Goal: Transaction & Acquisition: Purchase product/service

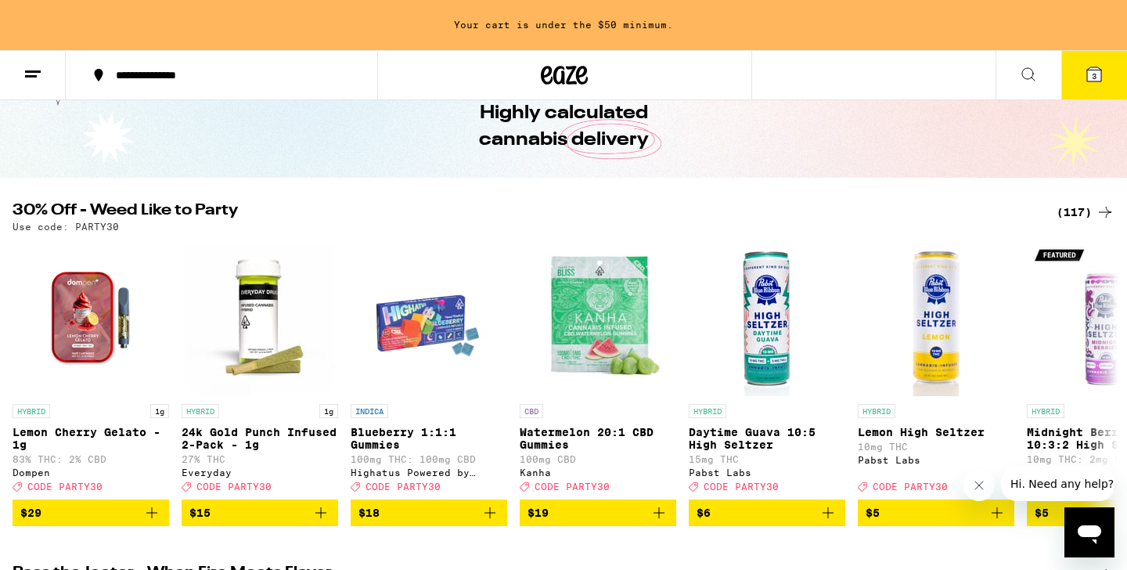
scroll to position [77, 0]
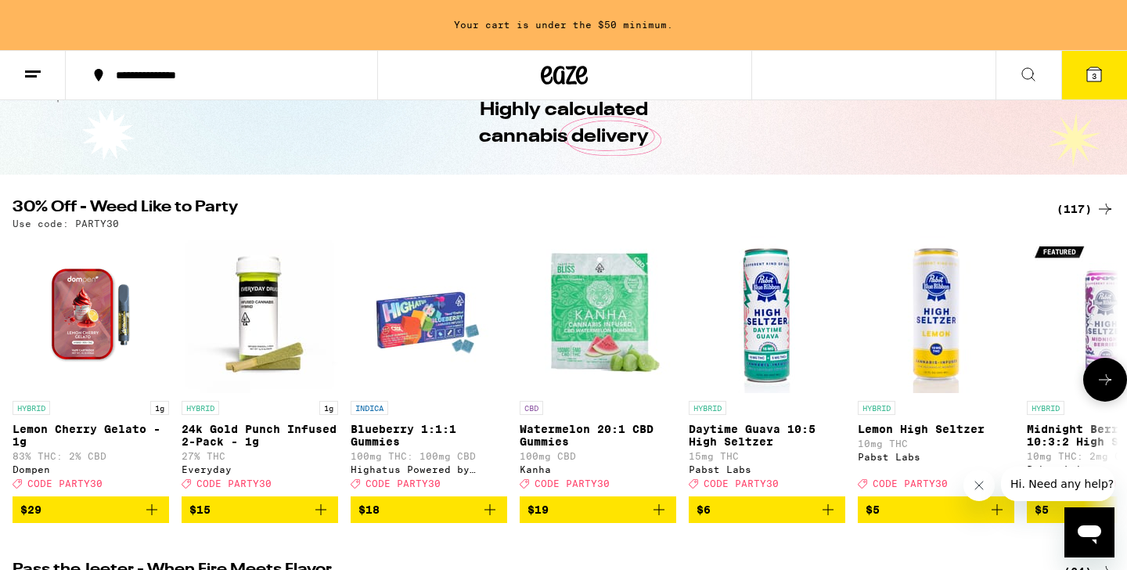
click at [1103, 389] on icon at bounding box center [1105, 379] width 19 height 19
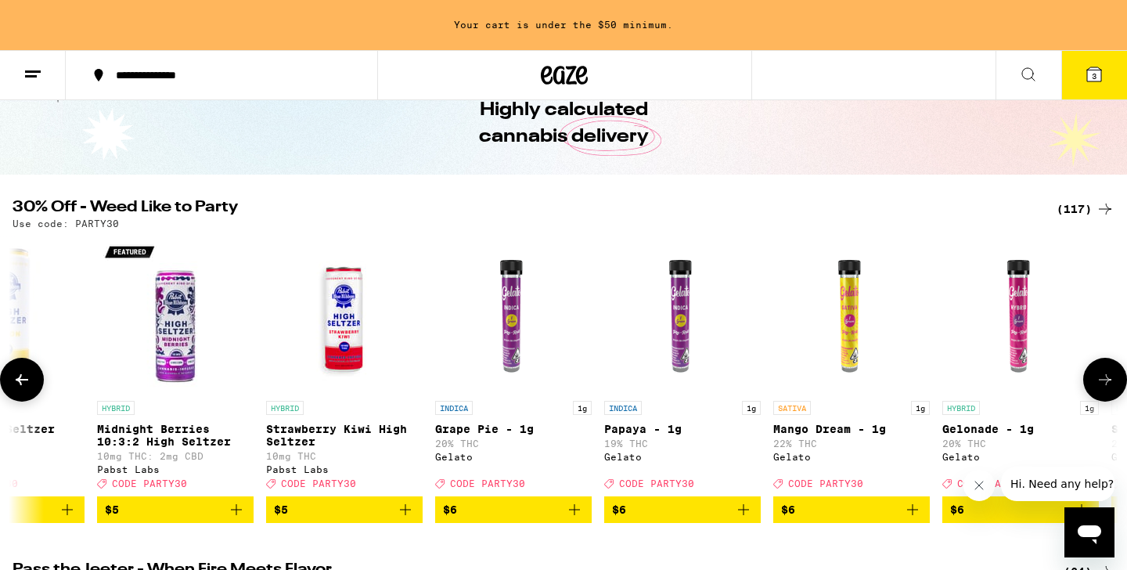
scroll to position [0, 932]
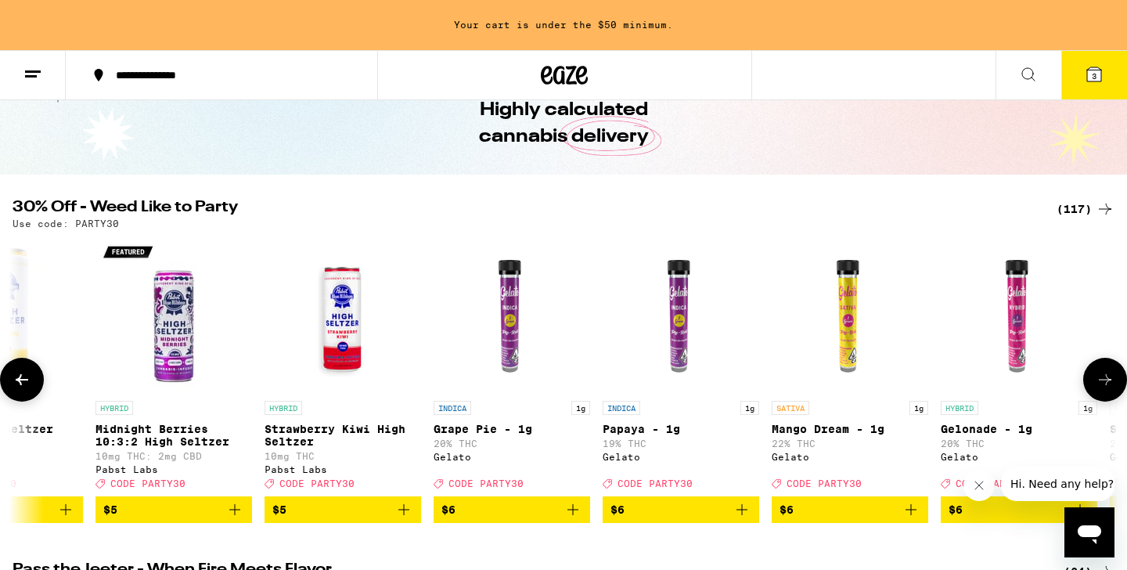
click at [1103, 389] on icon at bounding box center [1105, 379] width 19 height 19
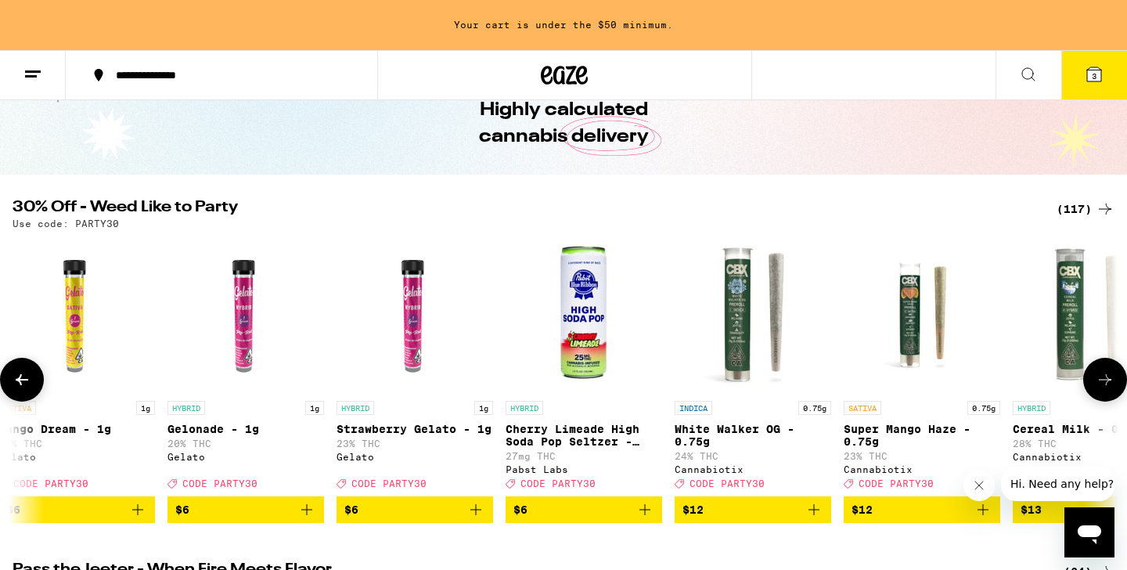
scroll to position [0, 1863]
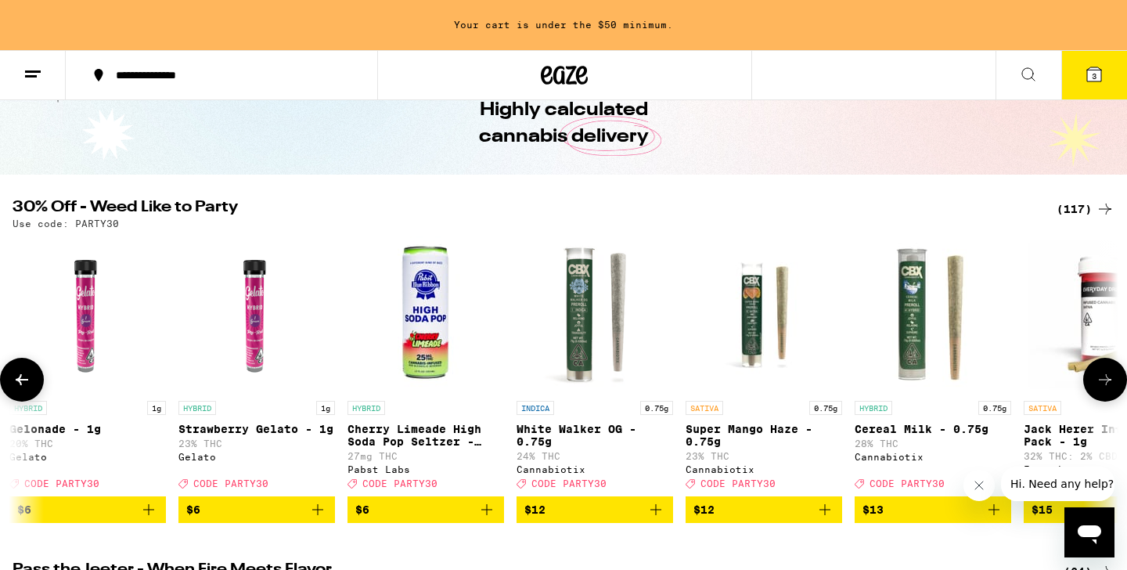
click at [1103, 389] on icon at bounding box center [1105, 379] width 19 height 19
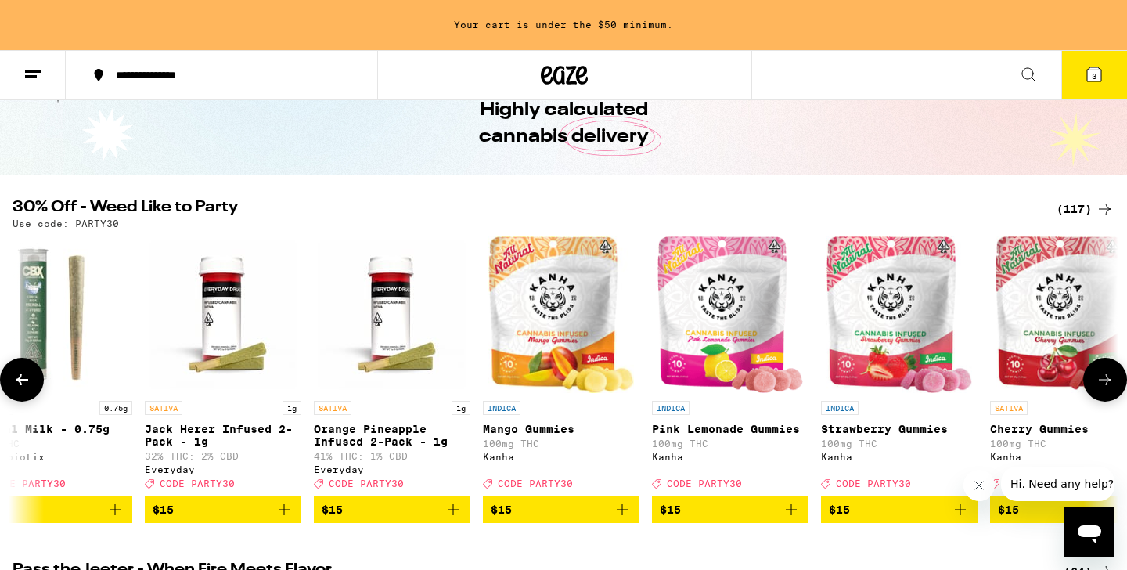
scroll to position [0, 2795]
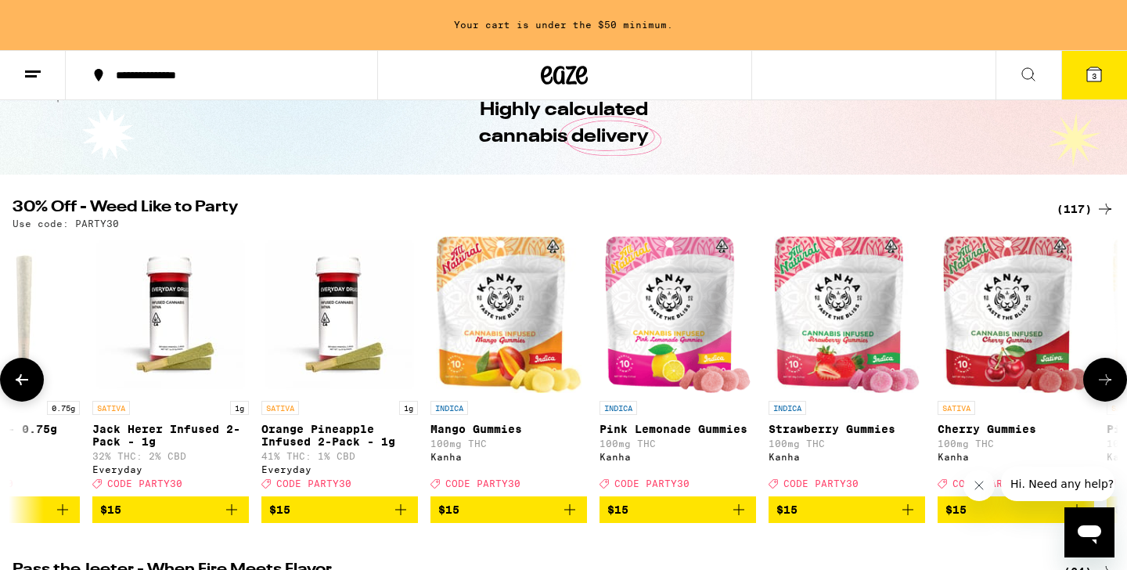
click at [229, 519] on icon "Add to bag" at bounding box center [231, 509] width 19 height 19
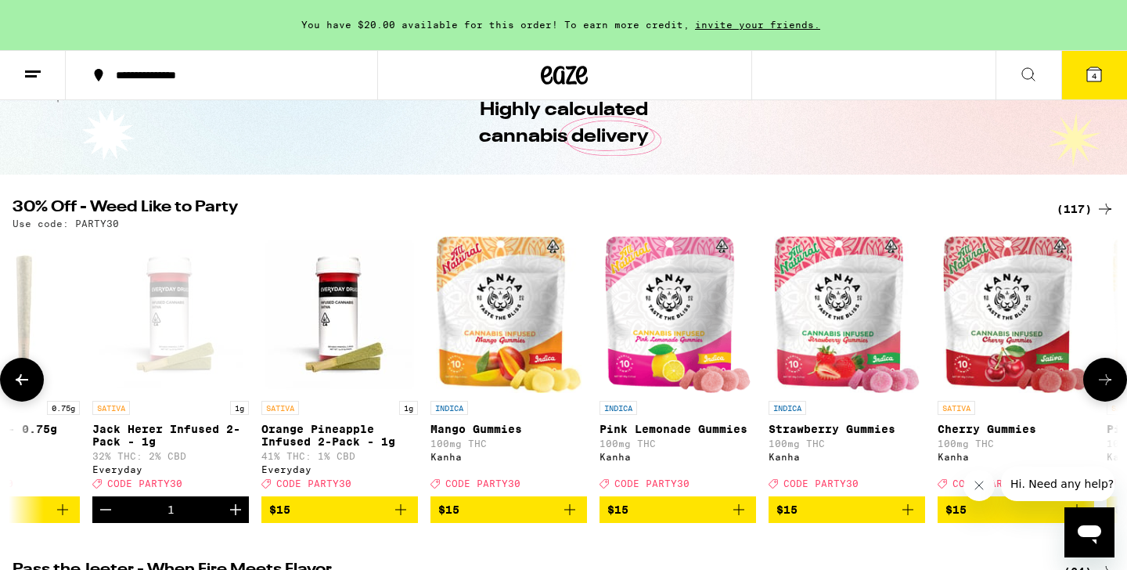
click at [239, 515] on icon "Increment" at bounding box center [235, 509] width 11 height 11
click at [398, 519] on icon "Add to bag" at bounding box center [400, 509] width 19 height 19
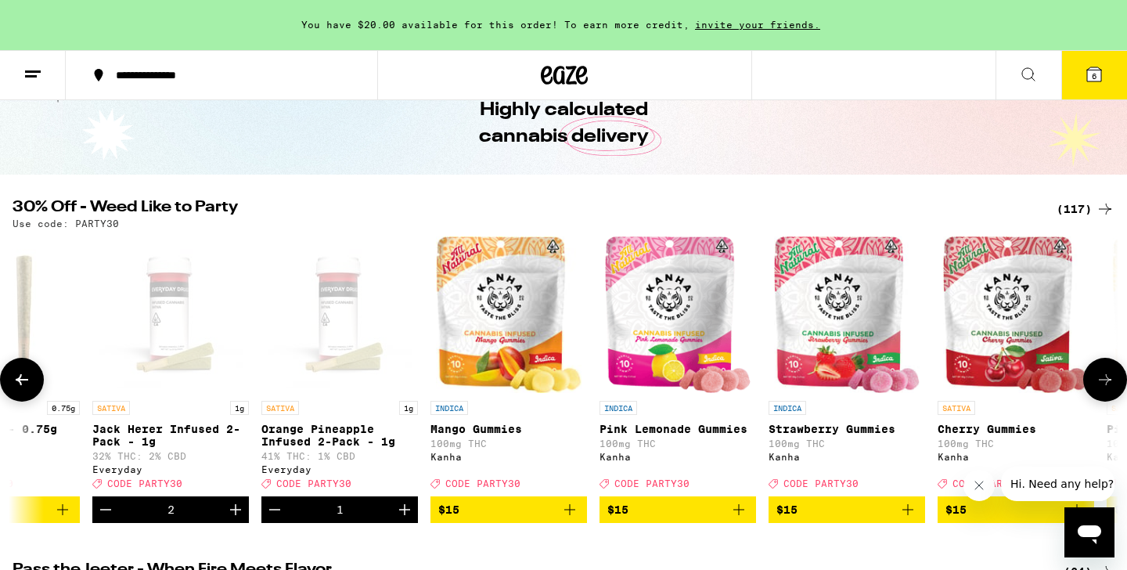
click at [398, 519] on icon "Increment" at bounding box center [404, 509] width 19 height 19
click at [1102, 377] on icon at bounding box center [1105, 379] width 19 height 19
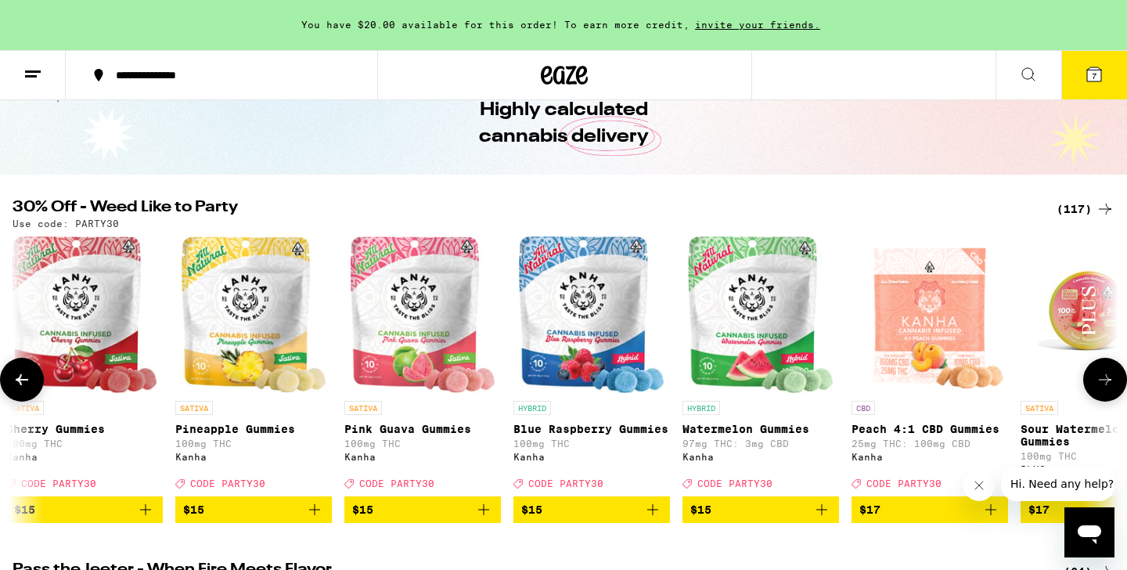
click at [1102, 377] on icon at bounding box center [1105, 379] width 19 height 19
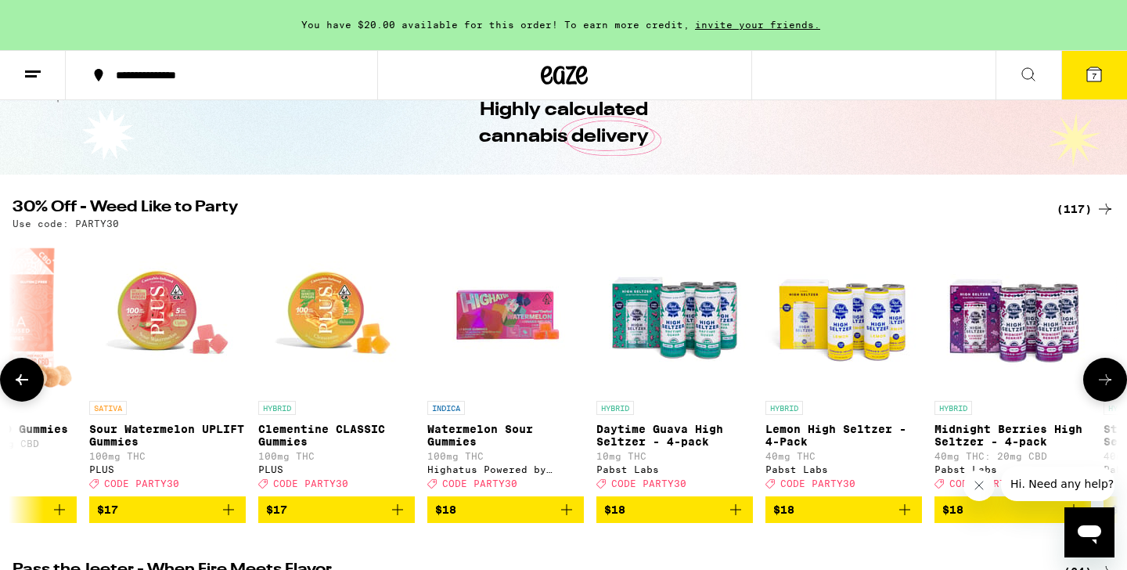
click at [1102, 377] on icon at bounding box center [1105, 379] width 19 height 19
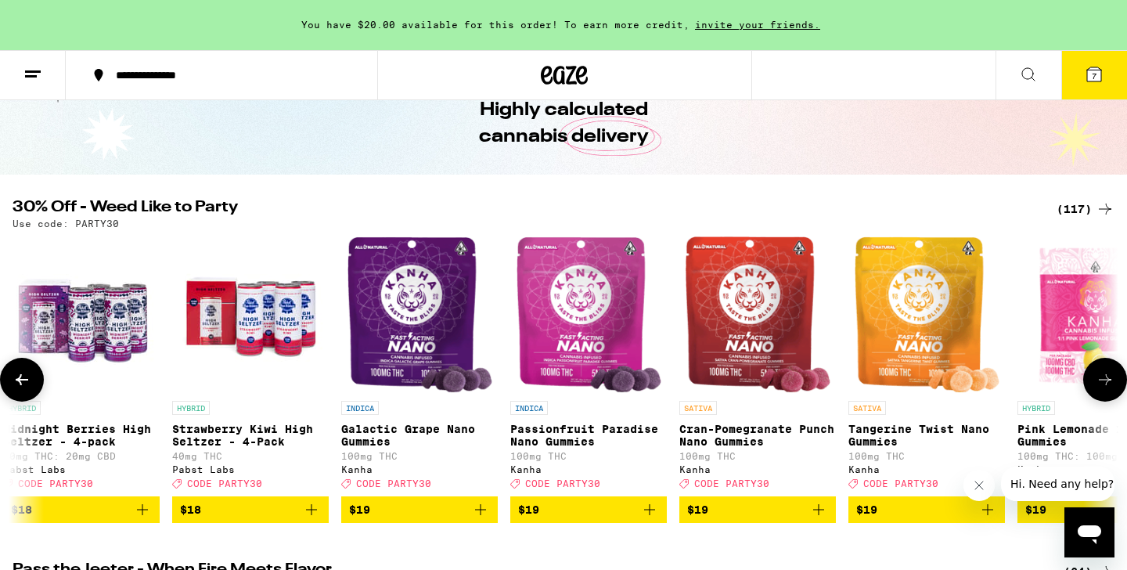
click at [1102, 377] on icon at bounding box center [1105, 379] width 19 height 19
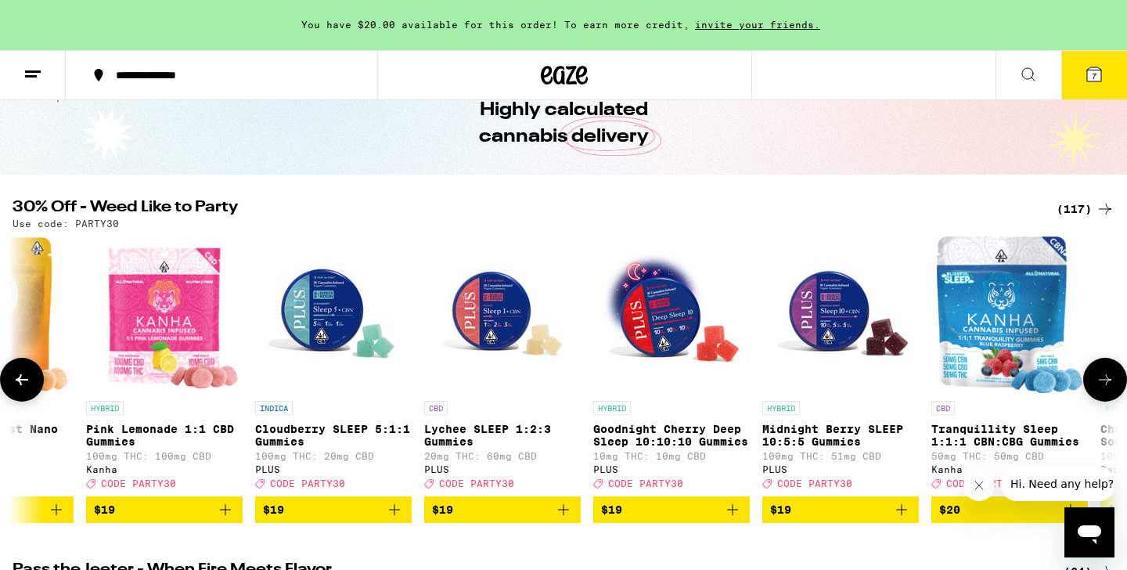
click at [1102, 377] on icon at bounding box center [1105, 379] width 19 height 19
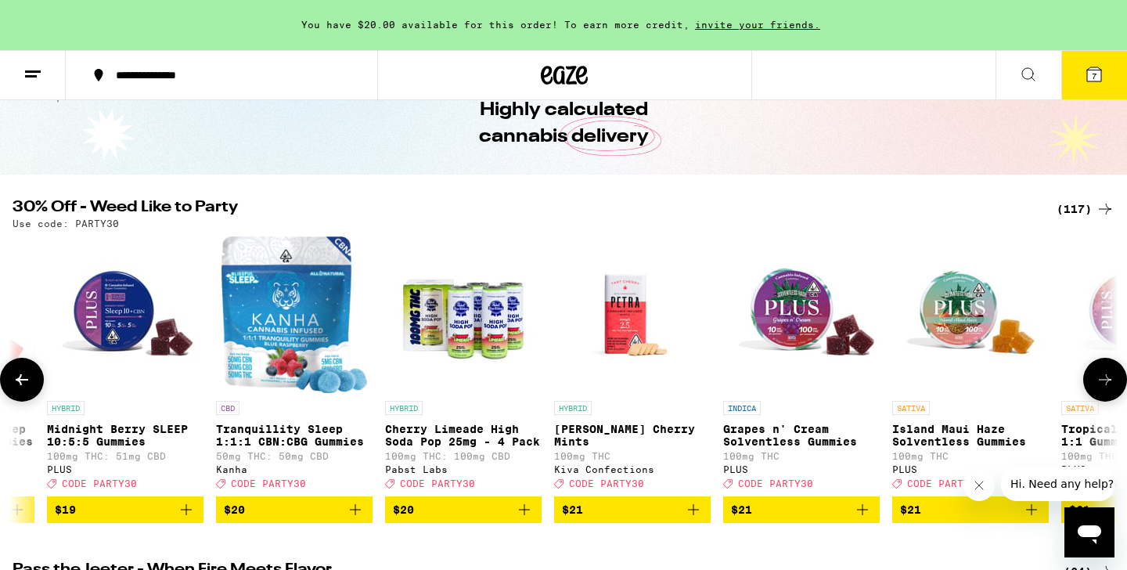
scroll to position [0, 7452]
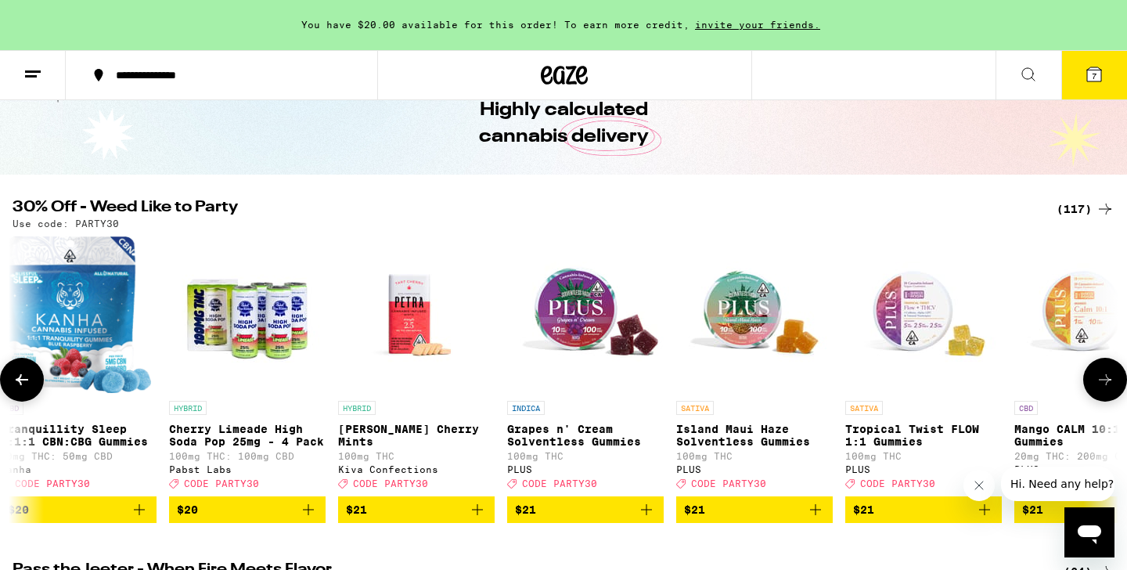
click at [1102, 377] on icon at bounding box center [1105, 379] width 19 height 19
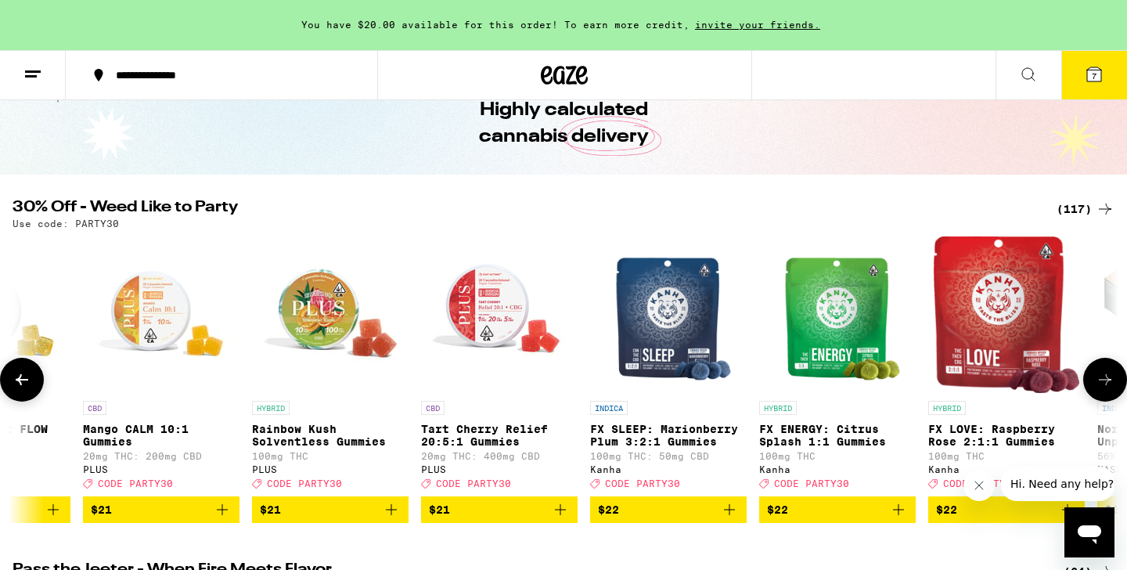
click at [1102, 377] on icon at bounding box center [1105, 379] width 19 height 19
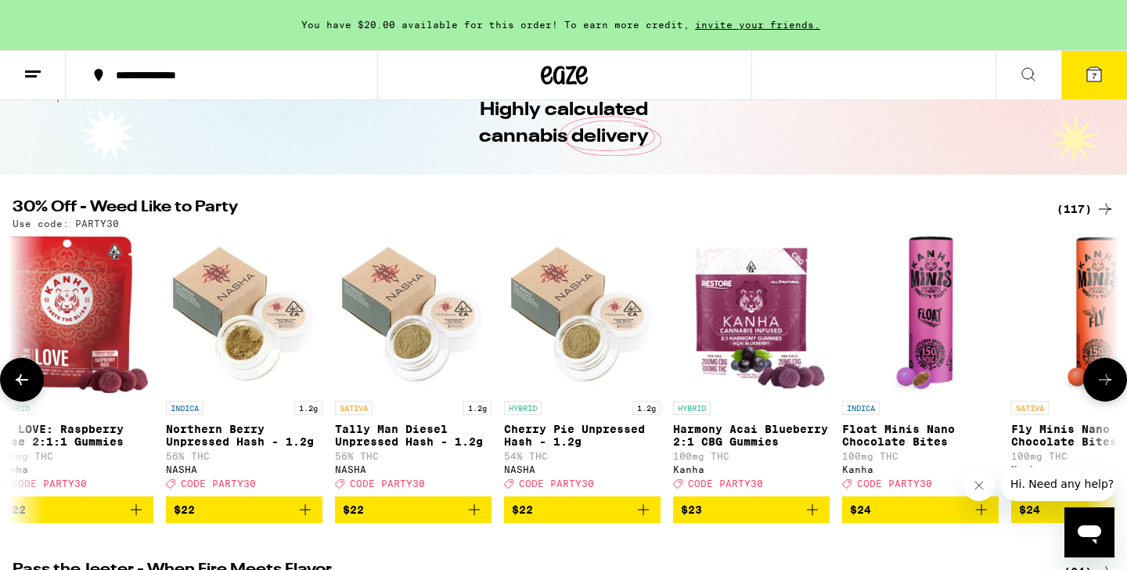
click at [1102, 377] on icon at bounding box center [1105, 379] width 19 height 19
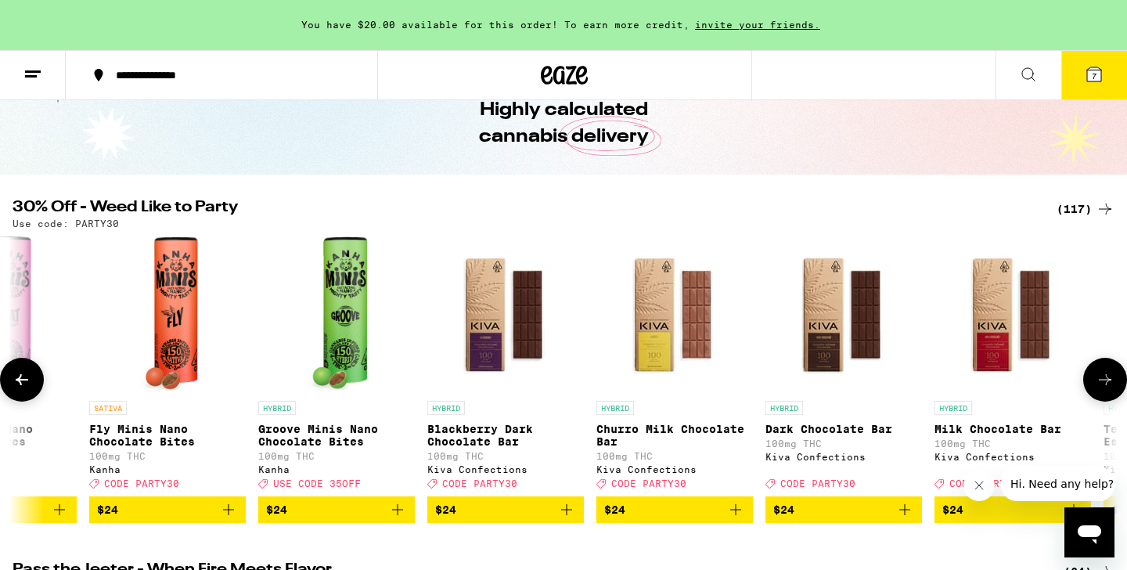
scroll to position [0, 10247]
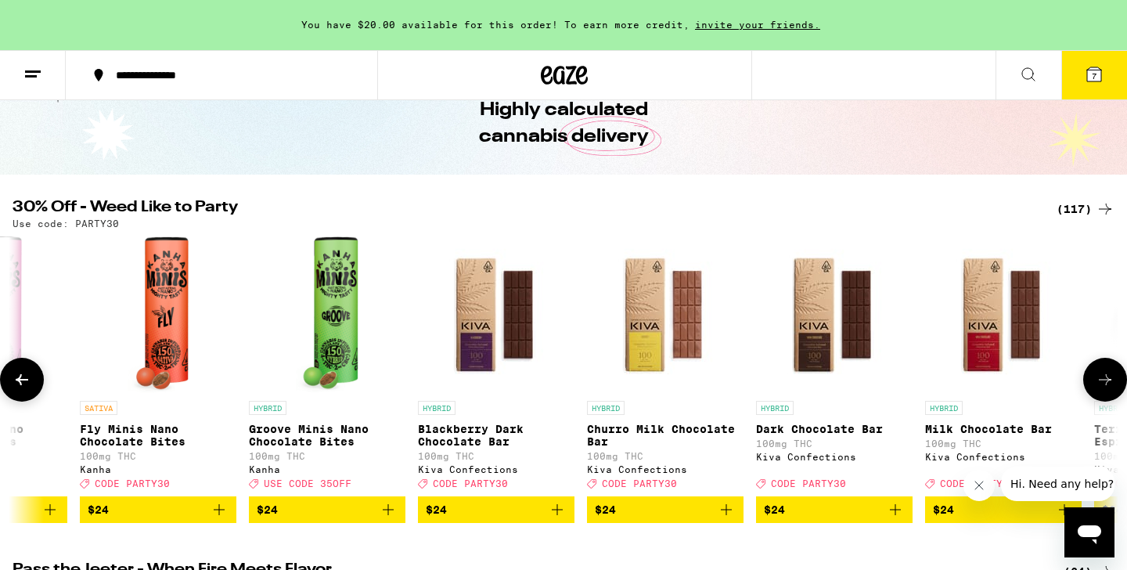
click at [1102, 377] on icon at bounding box center [1105, 379] width 19 height 19
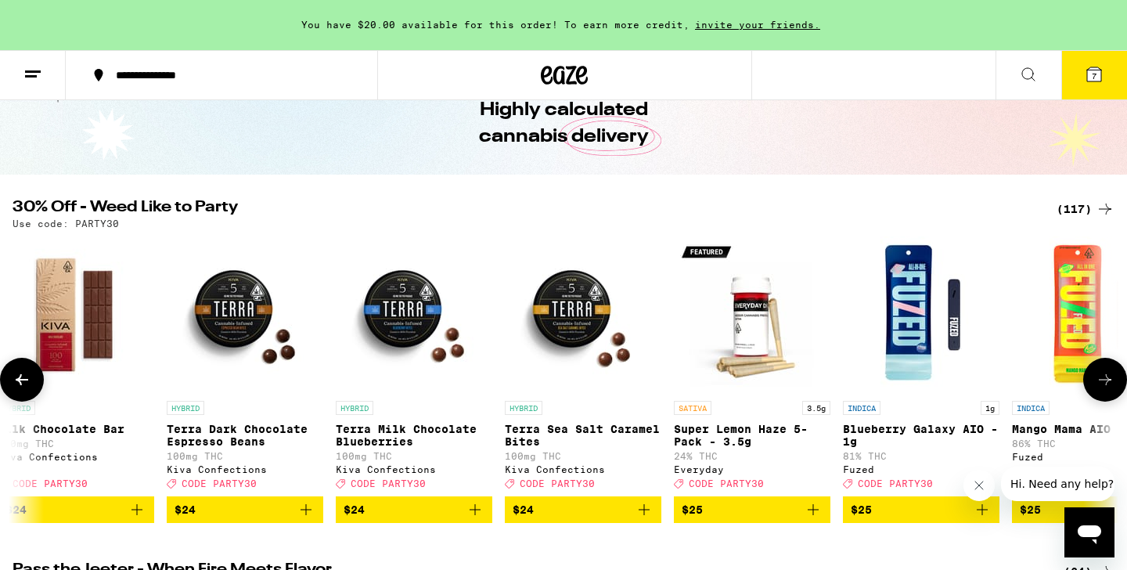
scroll to position [0, 11178]
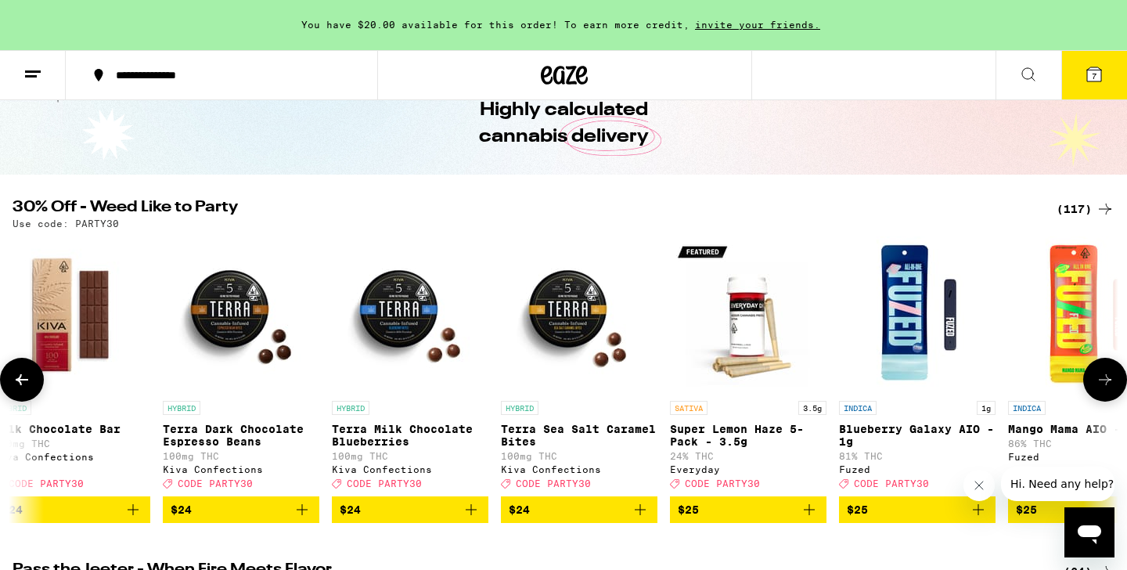
click at [1102, 377] on icon at bounding box center [1105, 379] width 19 height 19
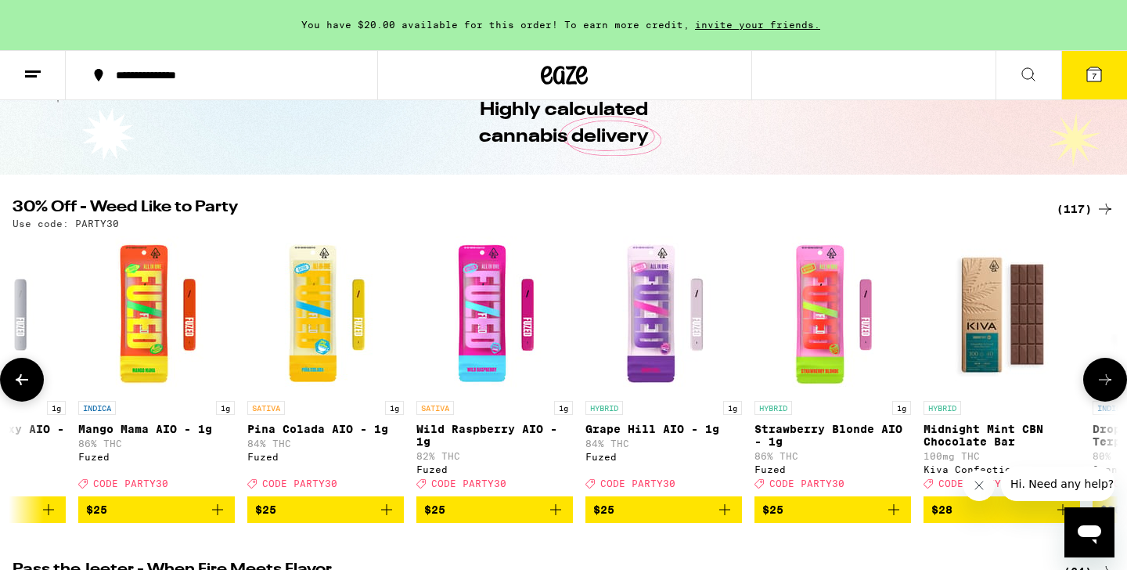
scroll to position [0, 12110]
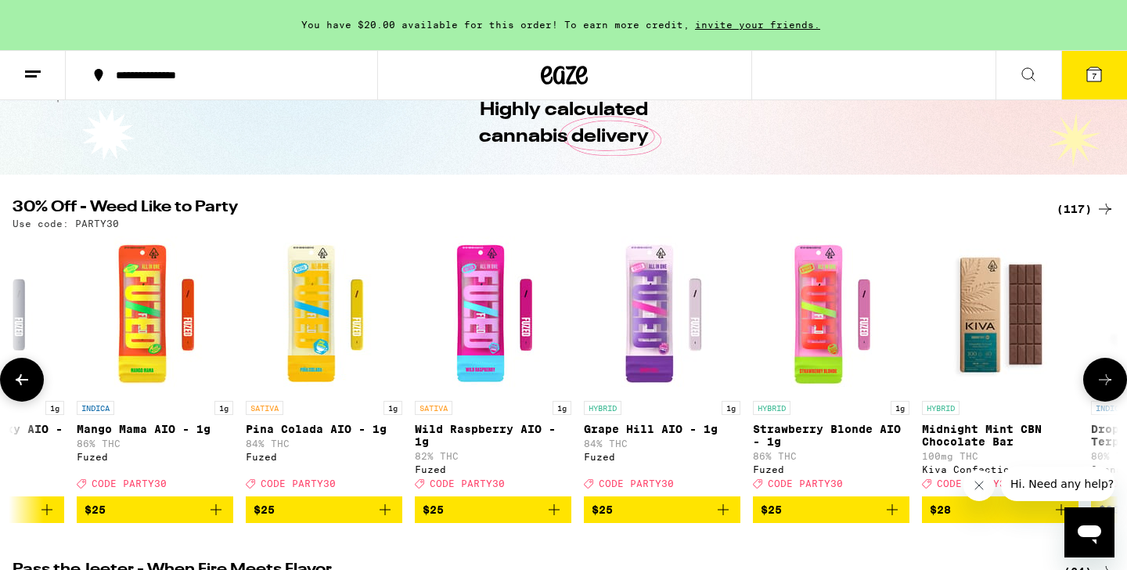
click at [1102, 377] on icon at bounding box center [1105, 379] width 19 height 19
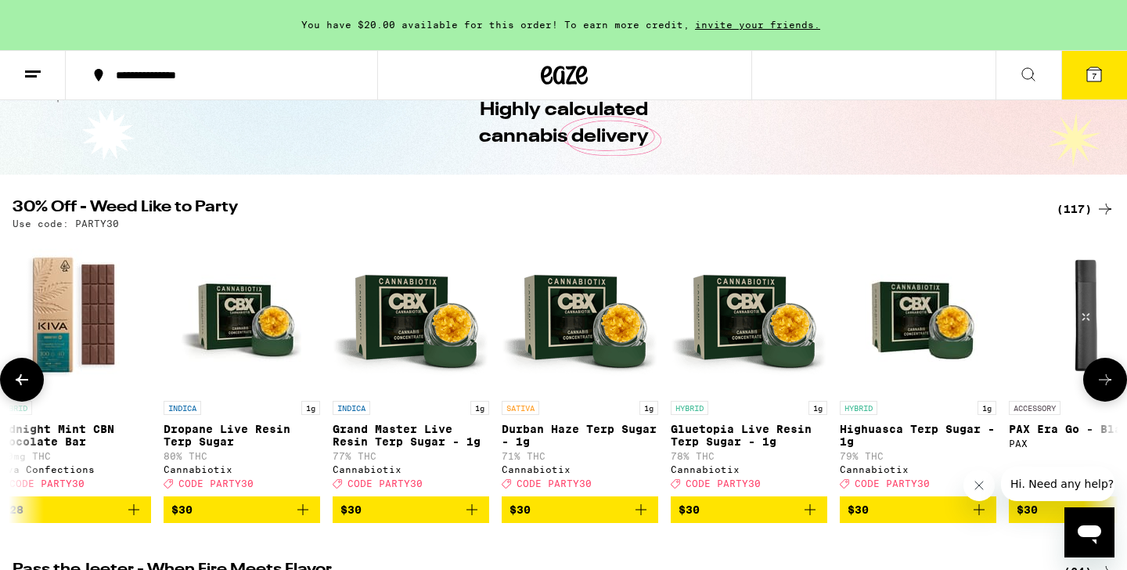
scroll to position [0, 13041]
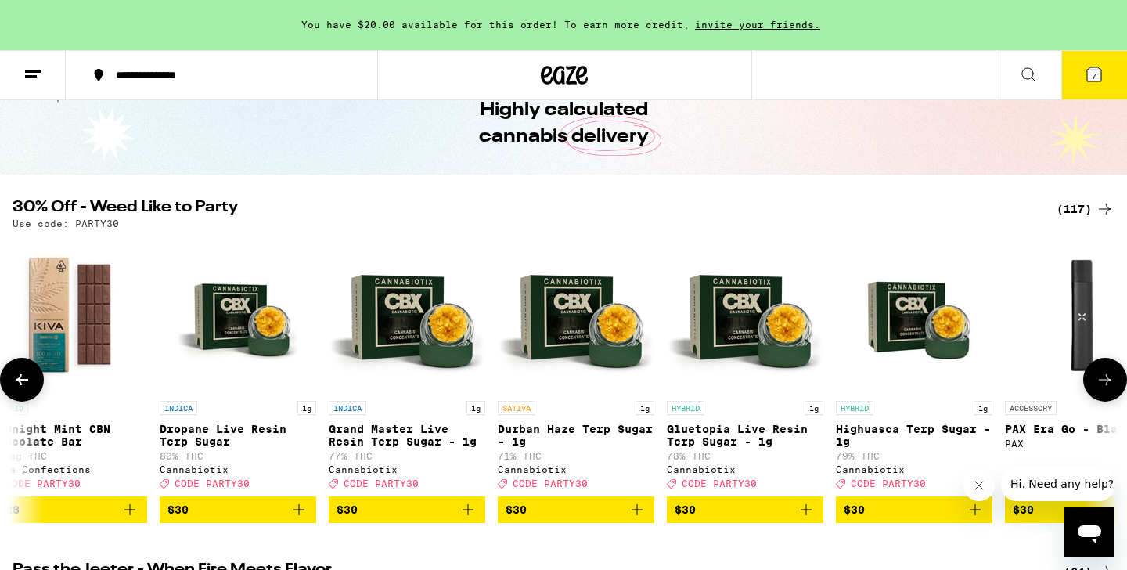
click at [1102, 377] on icon at bounding box center [1105, 379] width 19 height 19
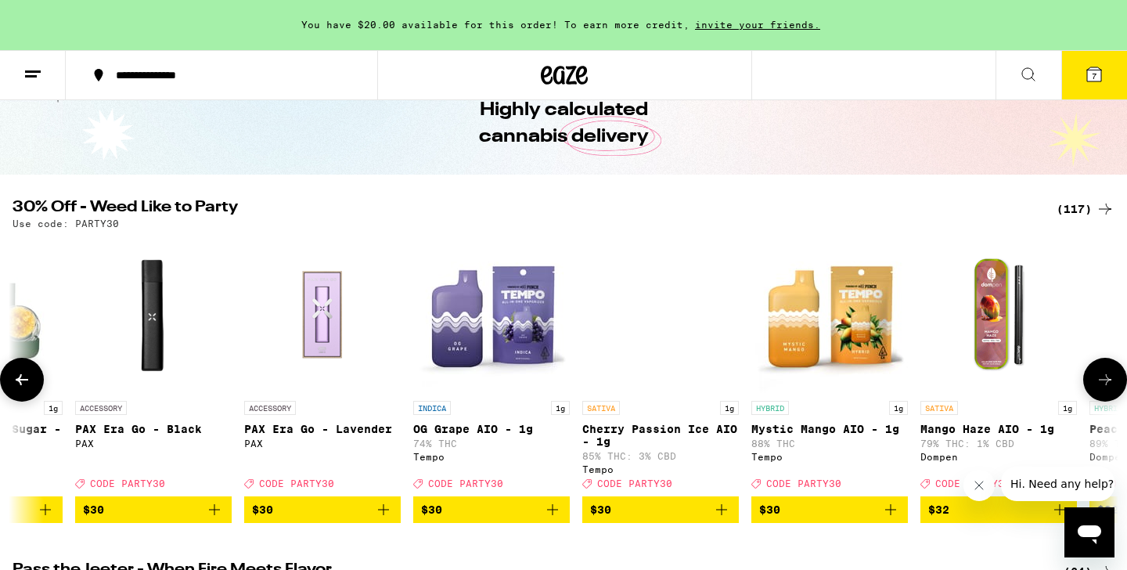
scroll to position [0, 13973]
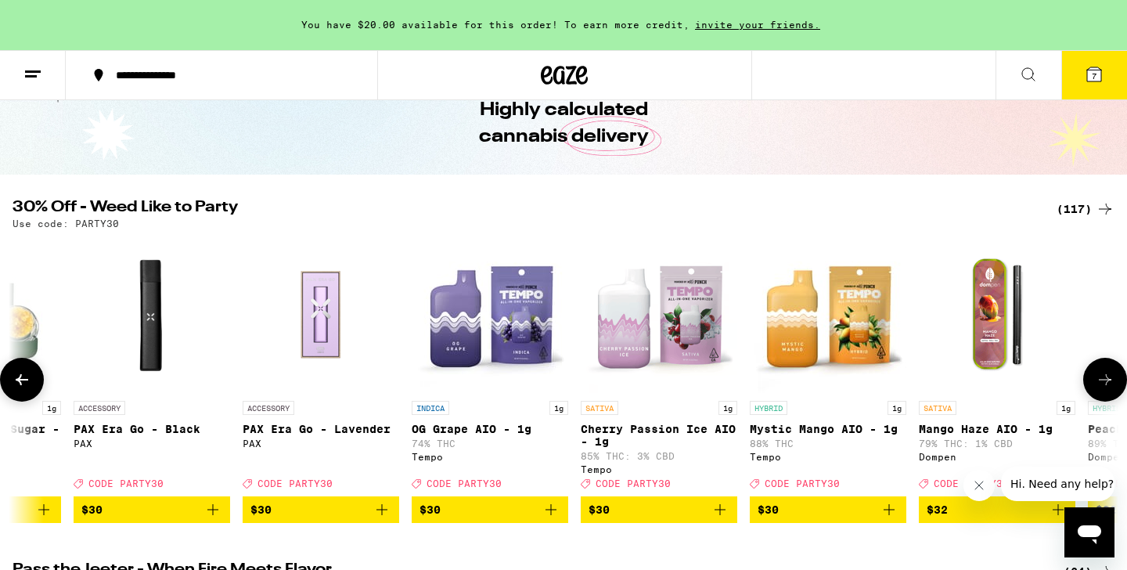
click at [1102, 377] on icon at bounding box center [1105, 379] width 19 height 19
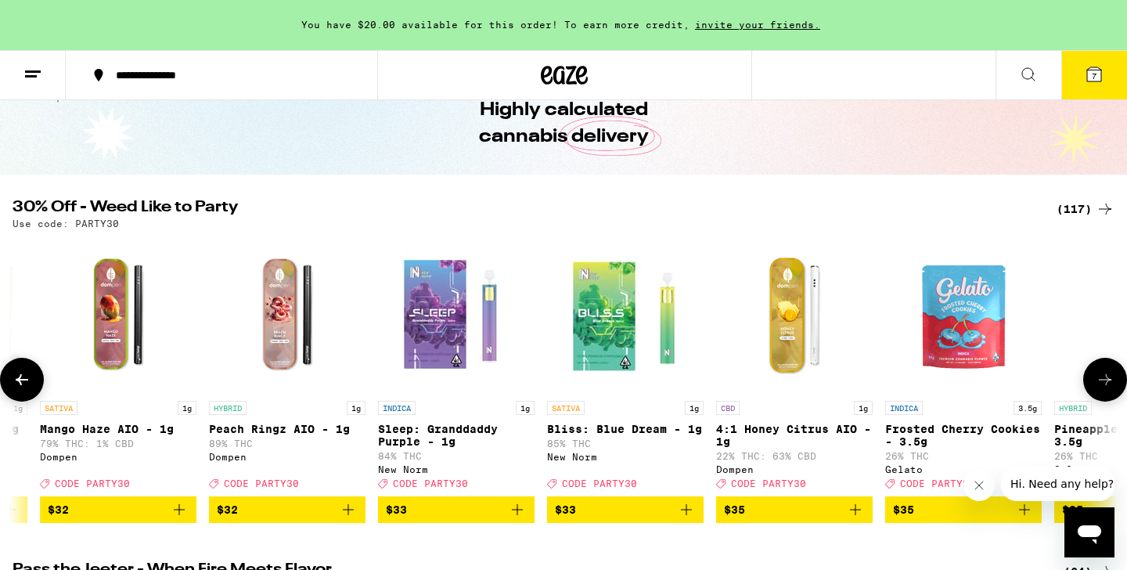
scroll to position [0, 14904]
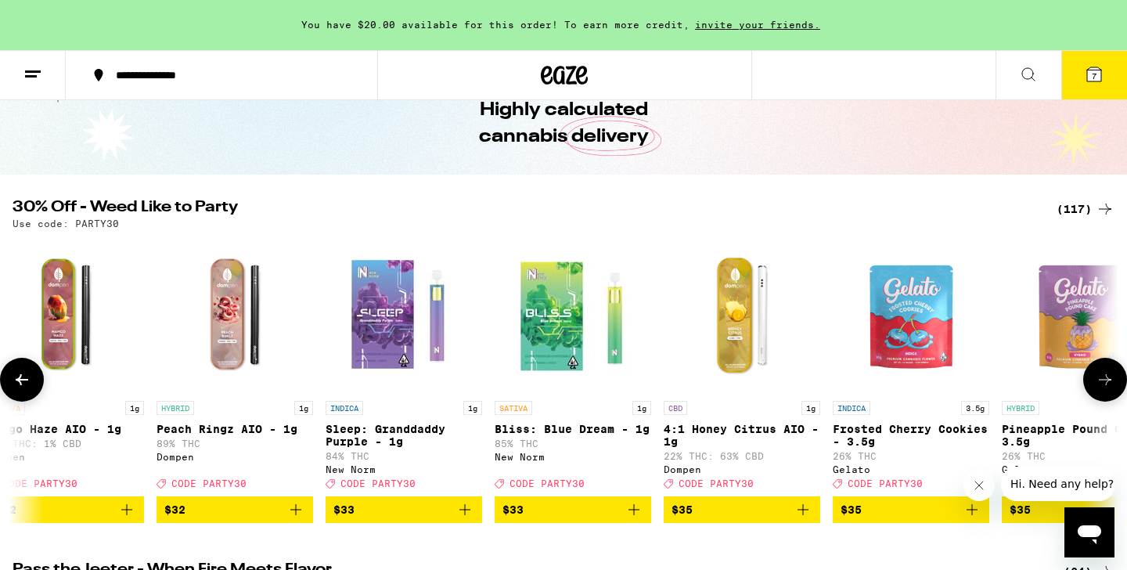
click at [1102, 377] on icon at bounding box center [1105, 379] width 19 height 19
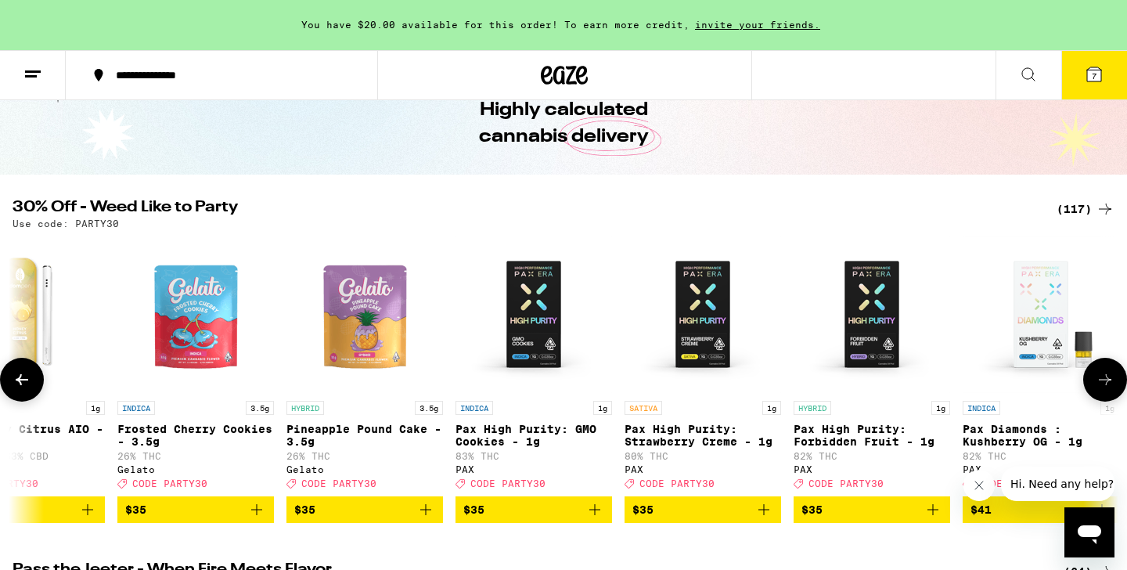
scroll to position [0, 15836]
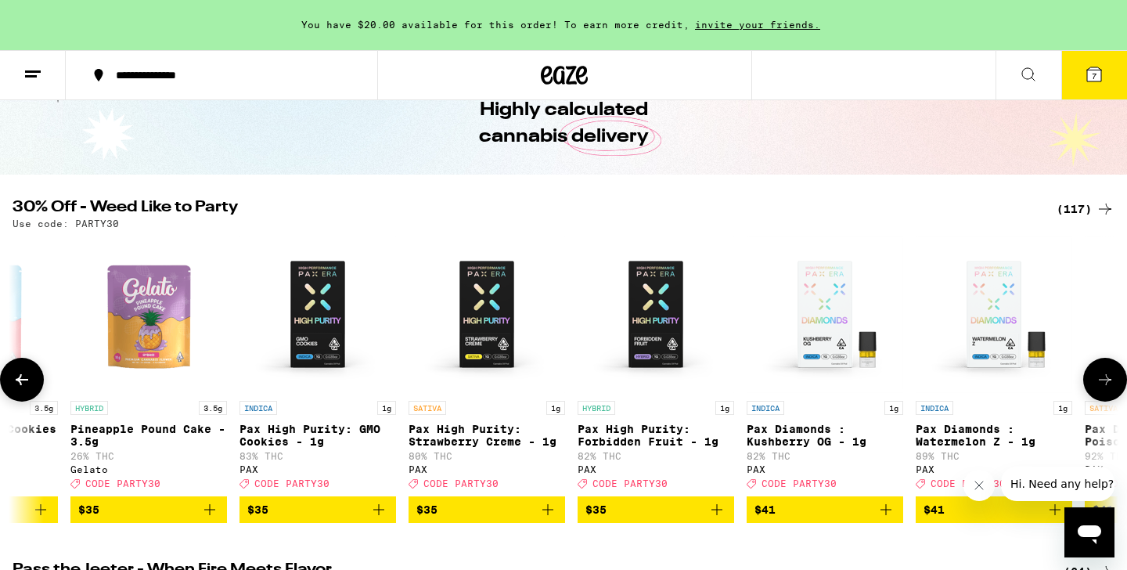
click at [1102, 377] on icon at bounding box center [1105, 379] width 19 height 19
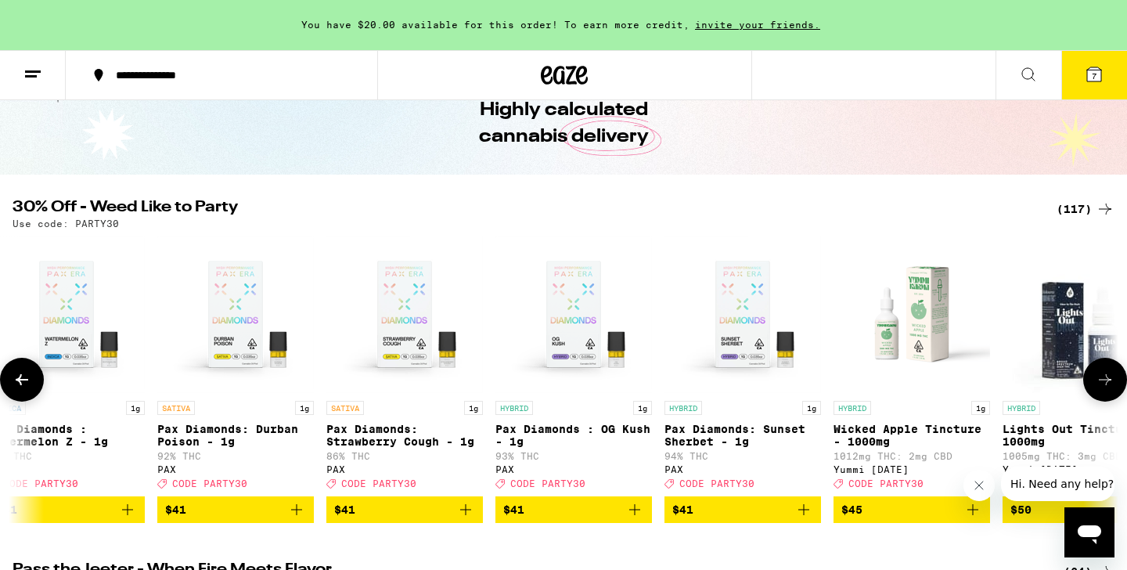
scroll to position [0, 16767]
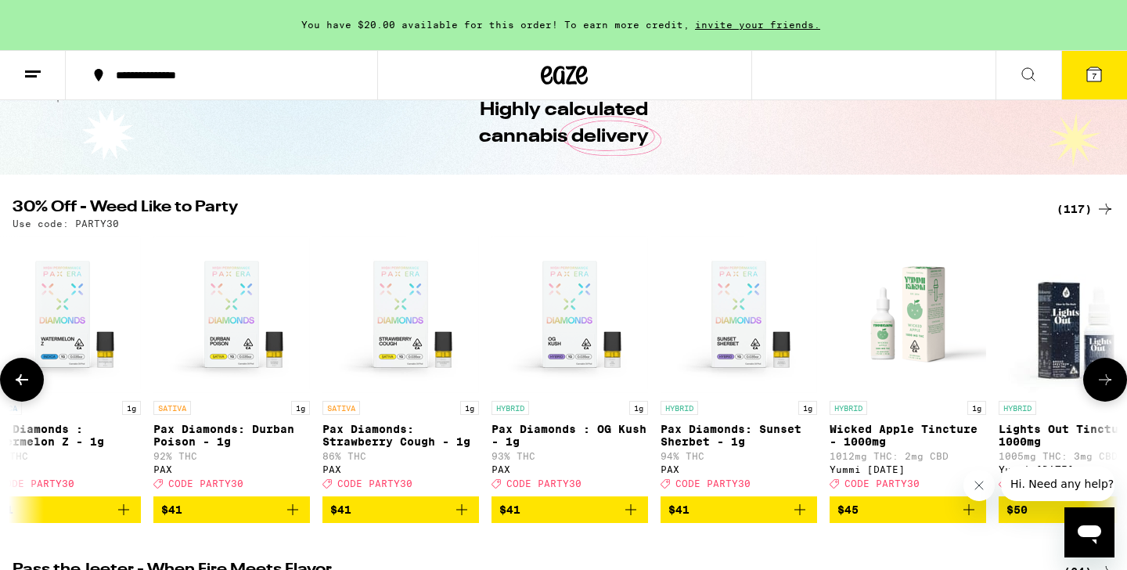
click at [1102, 377] on icon at bounding box center [1105, 379] width 19 height 19
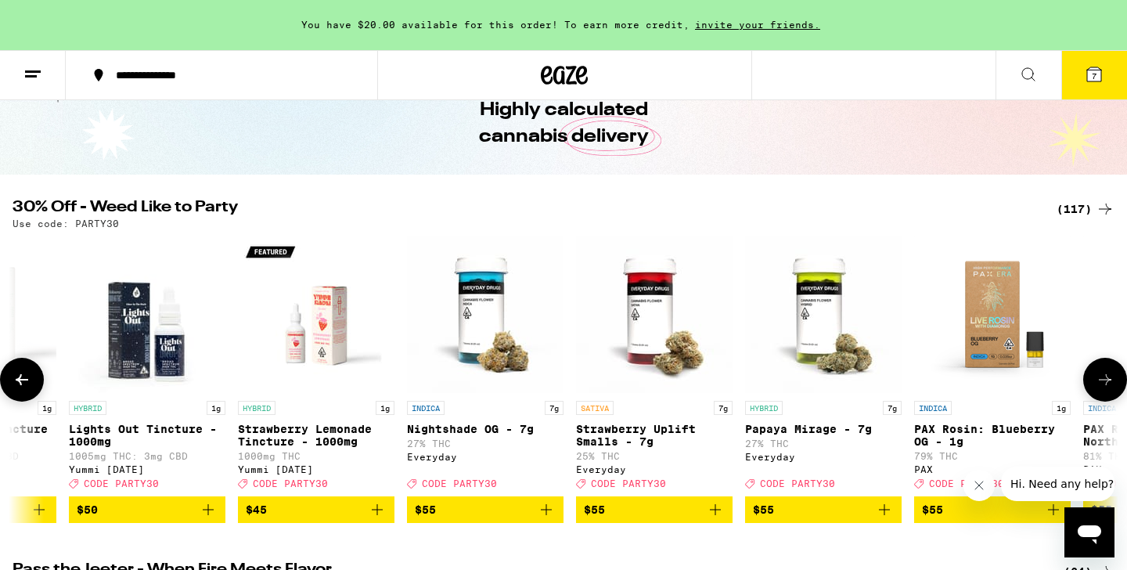
scroll to position [0, 17699]
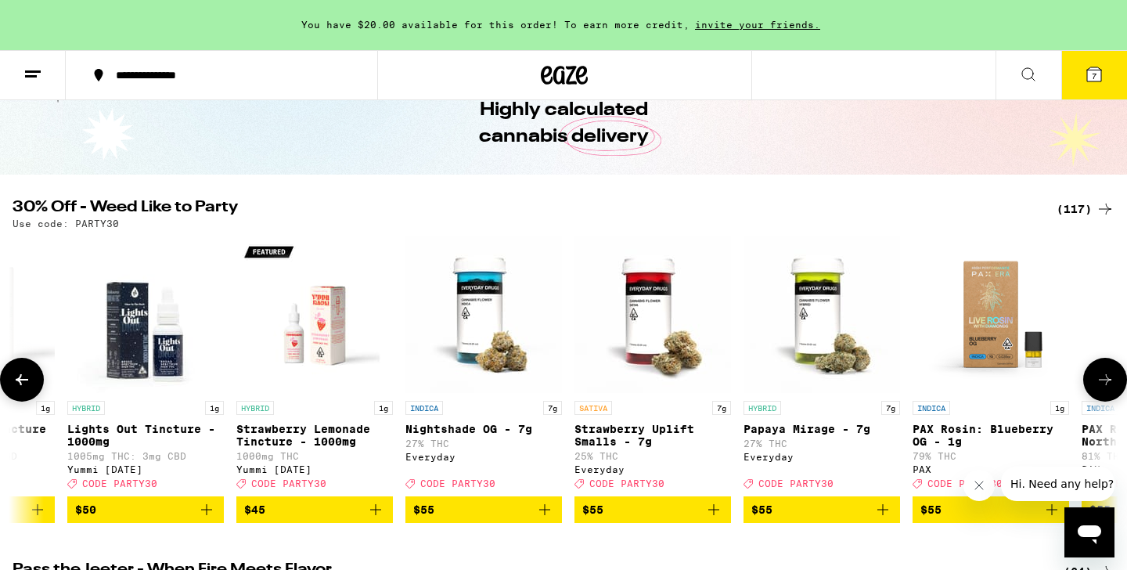
click at [1102, 377] on icon at bounding box center [1105, 379] width 19 height 19
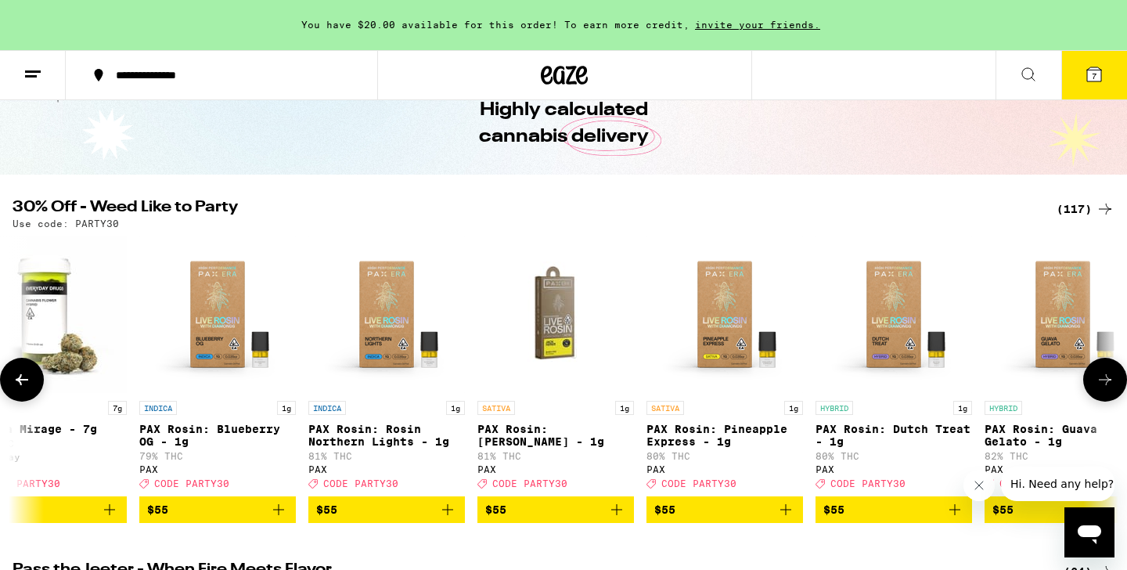
scroll to position [0, 18630]
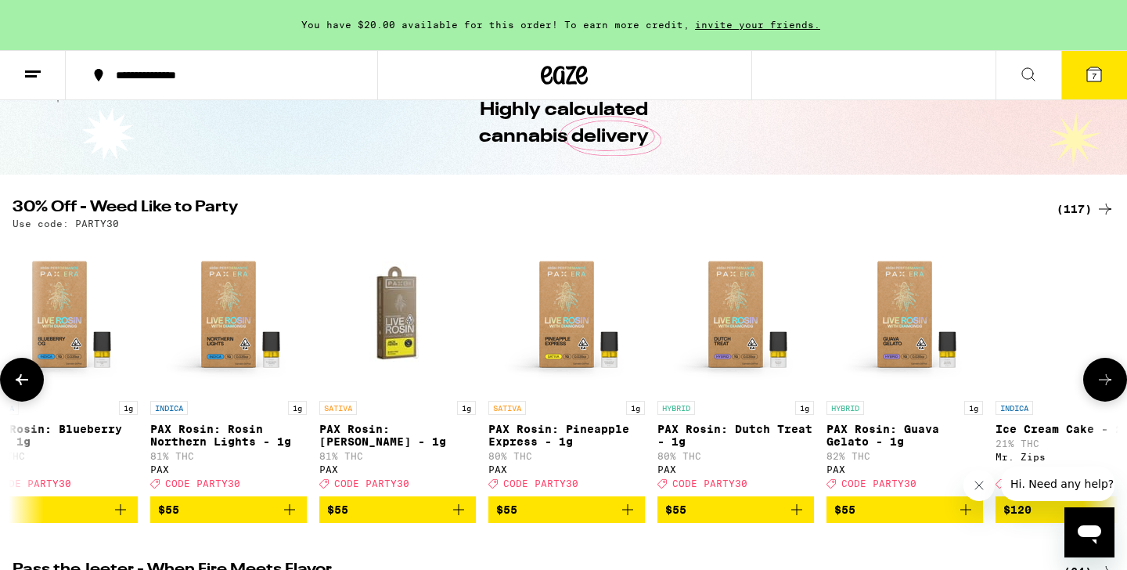
click at [1102, 377] on icon at bounding box center [1105, 379] width 19 height 19
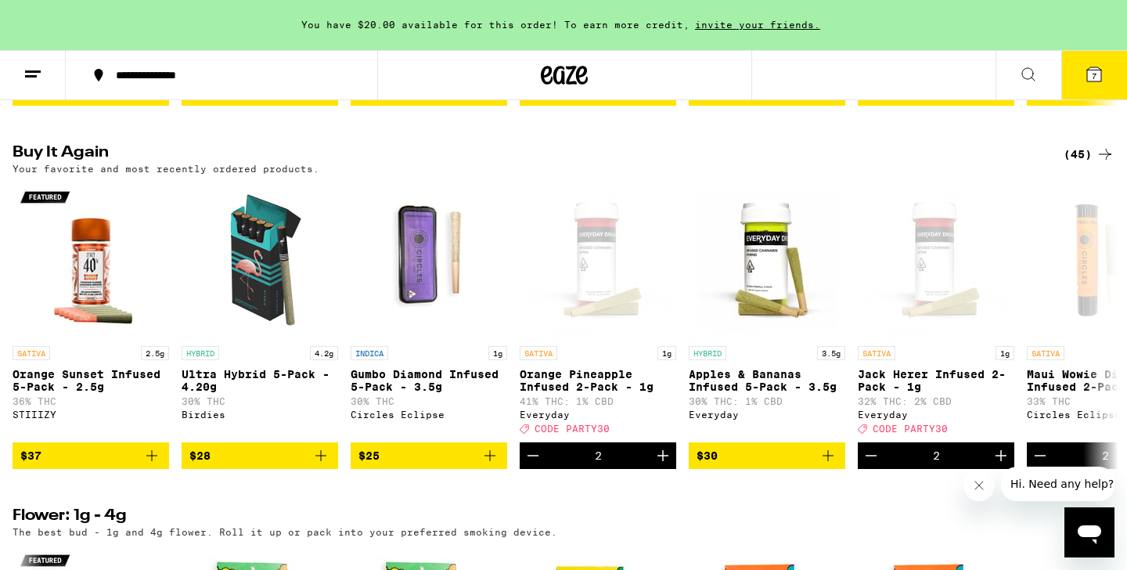
scroll to position [845, 0]
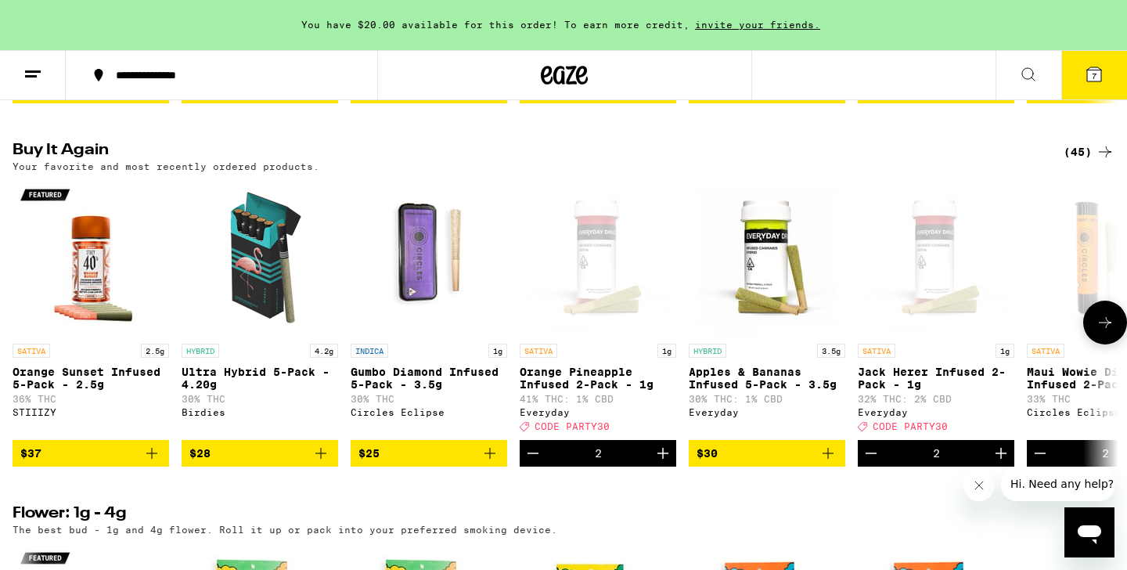
click at [454, 306] on img "Open page for Gumbo Diamond Infused 5-Pack - 3.5g from Circles Eclipse" at bounding box center [429, 257] width 157 height 157
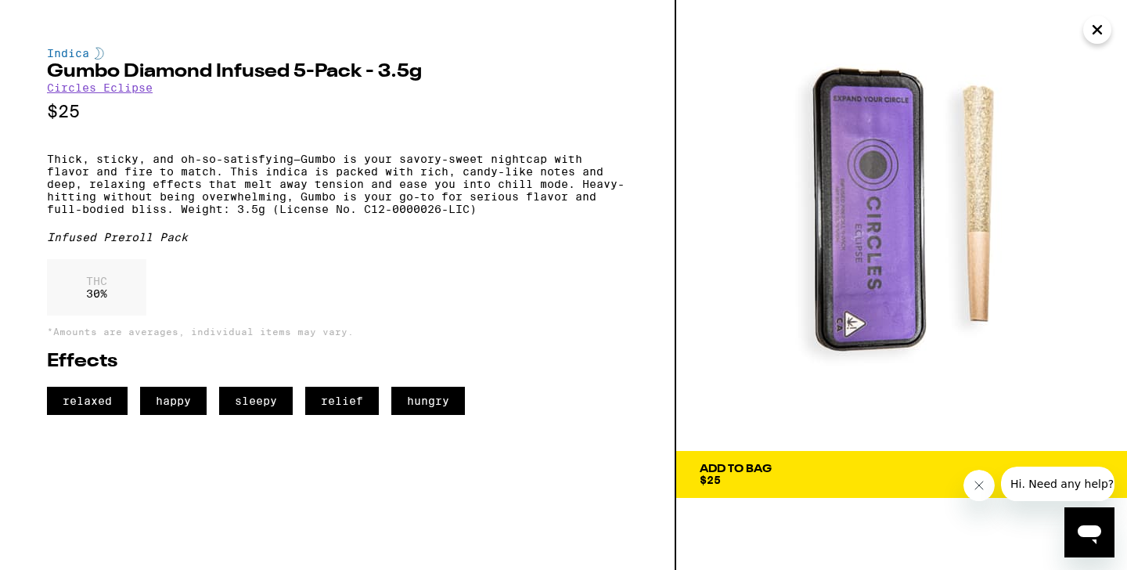
click at [980, 482] on icon "Close message from company" at bounding box center [979, 485] width 13 height 13
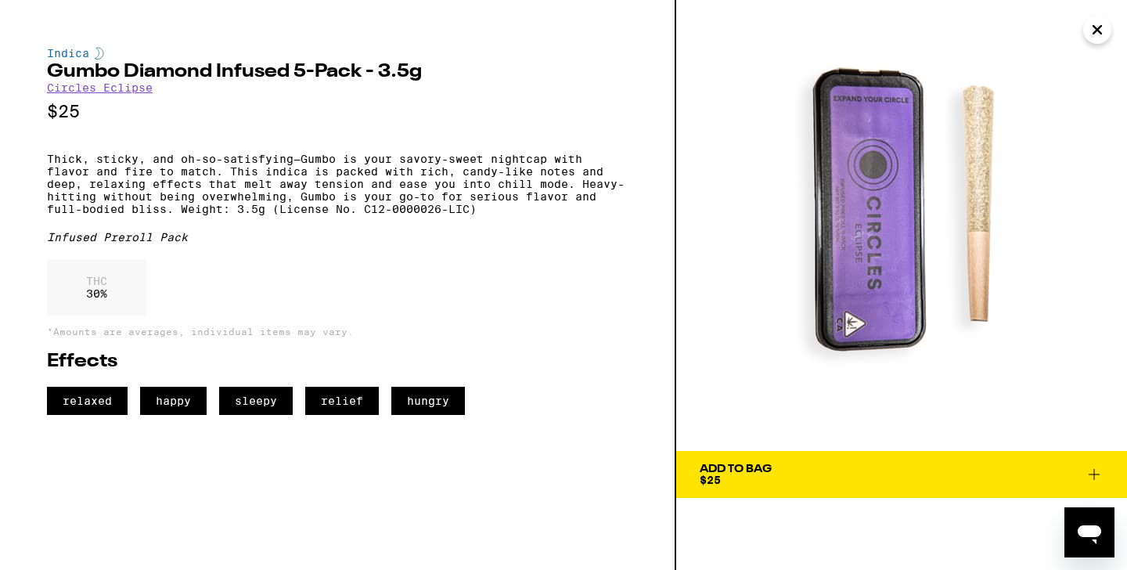
click at [1090, 470] on icon at bounding box center [1094, 474] width 19 height 19
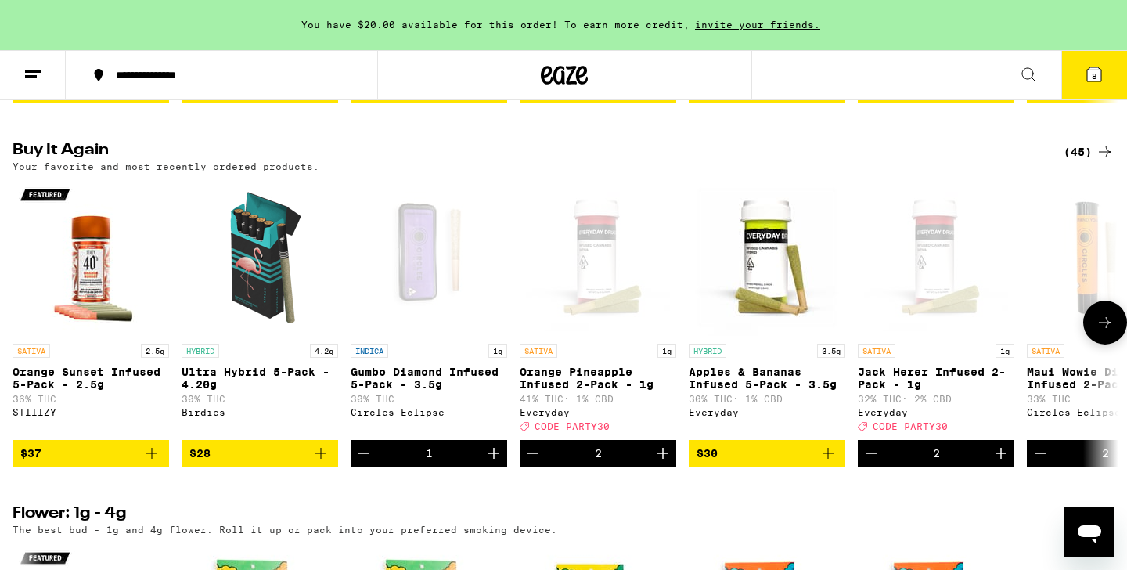
click at [1101, 332] on icon at bounding box center [1105, 322] width 19 height 19
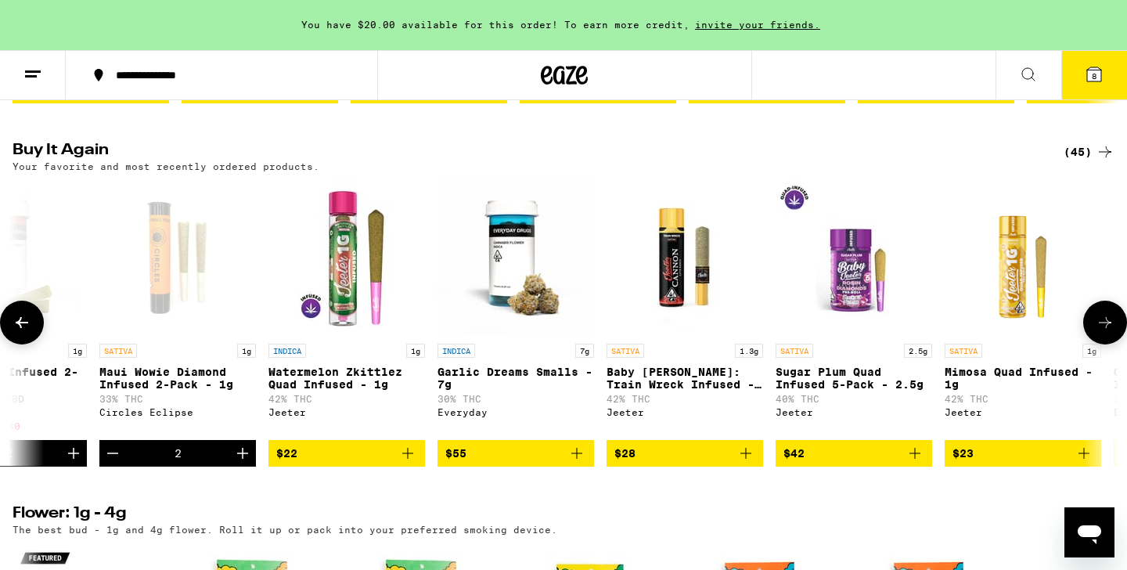
scroll to position [0, 932]
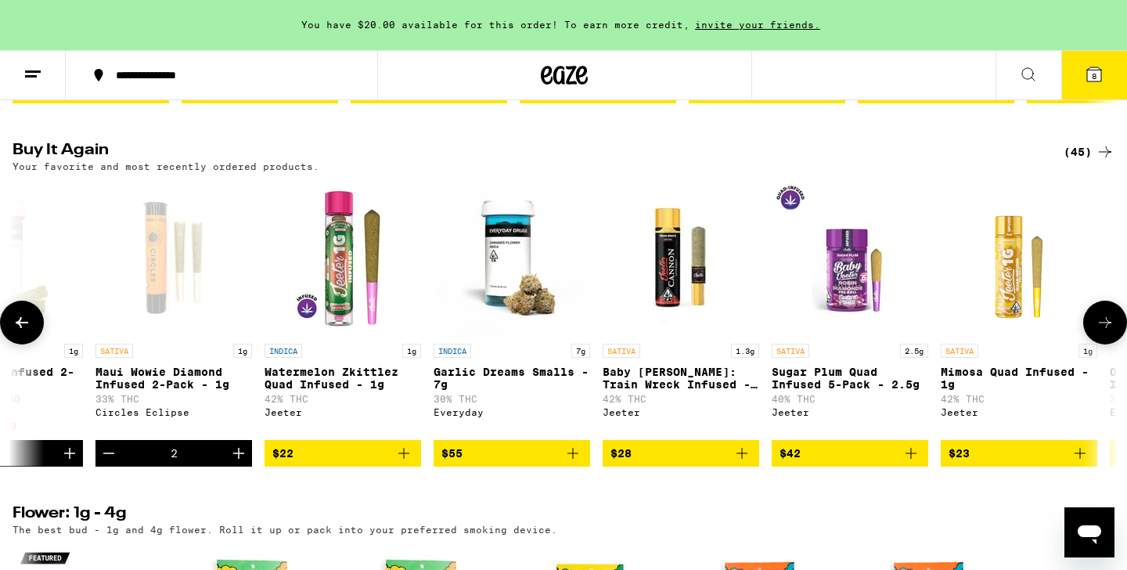
click at [375, 439] on link "INDICA 1g Watermelon Zkittlez Quad Infused - 1g 42% THC [PERSON_NAME]" at bounding box center [343, 309] width 157 height 260
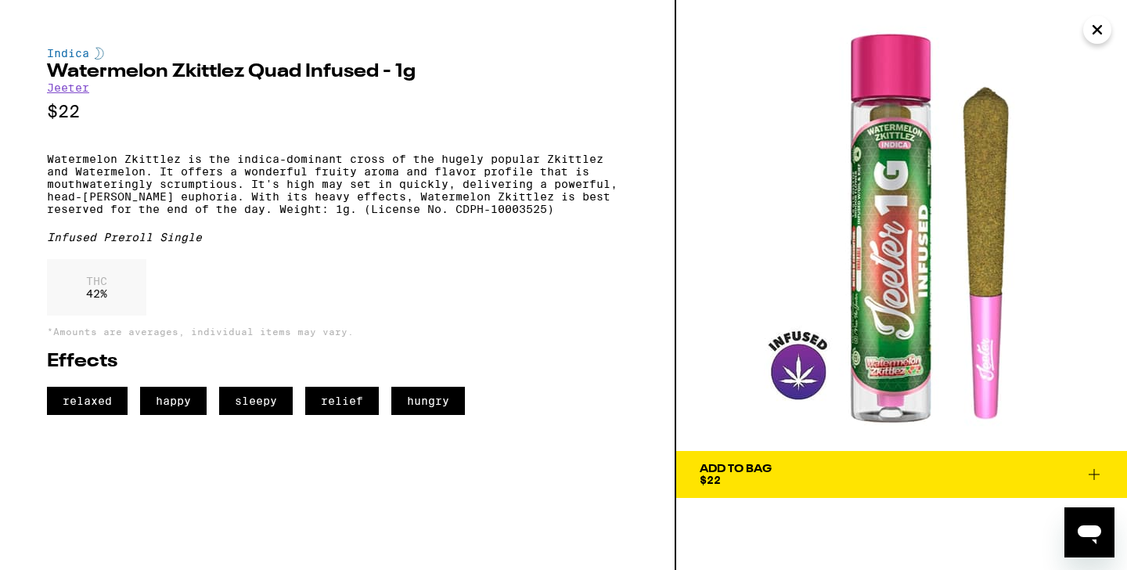
click at [1094, 478] on icon at bounding box center [1094, 474] width 19 height 19
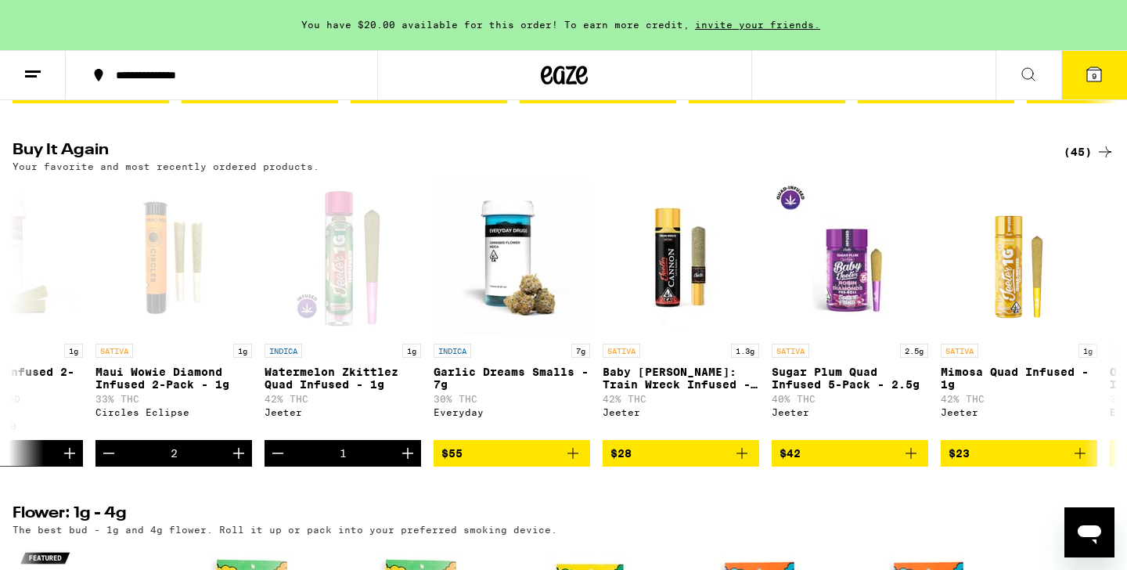
click at [1090, 80] on icon at bounding box center [1094, 74] width 14 height 14
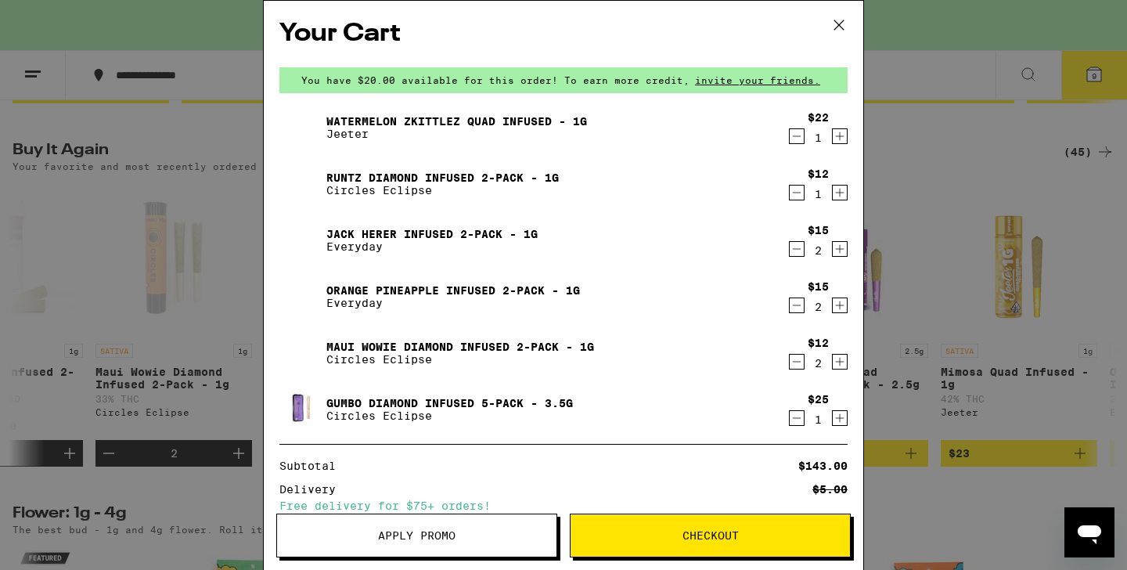
click at [793, 136] on icon "Decrement" at bounding box center [797, 136] width 14 height 19
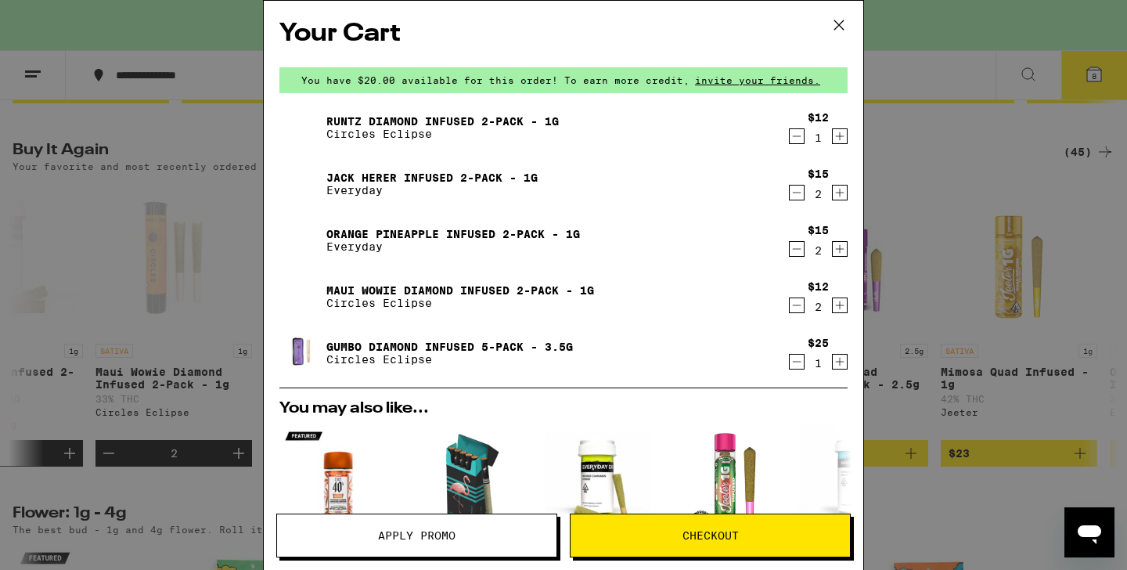
click at [795, 130] on icon "Decrement" at bounding box center [797, 136] width 14 height 19
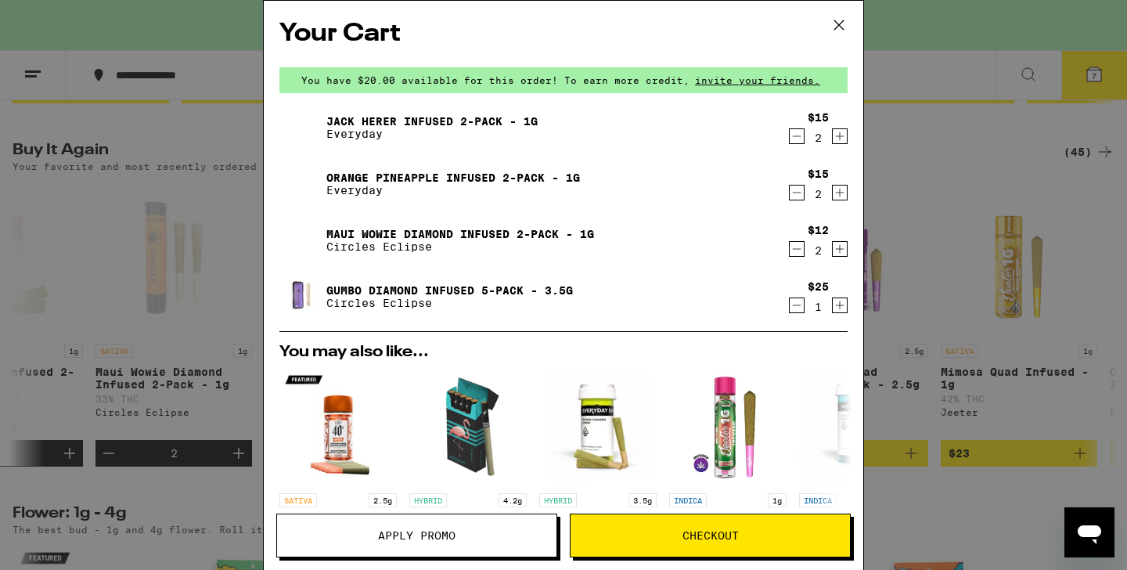
click at [916, 175] on div "Your Cart You have $20.00 available for this order! To earn more credit, invite…" at bounding box center [563, 285] width 1127 height 570
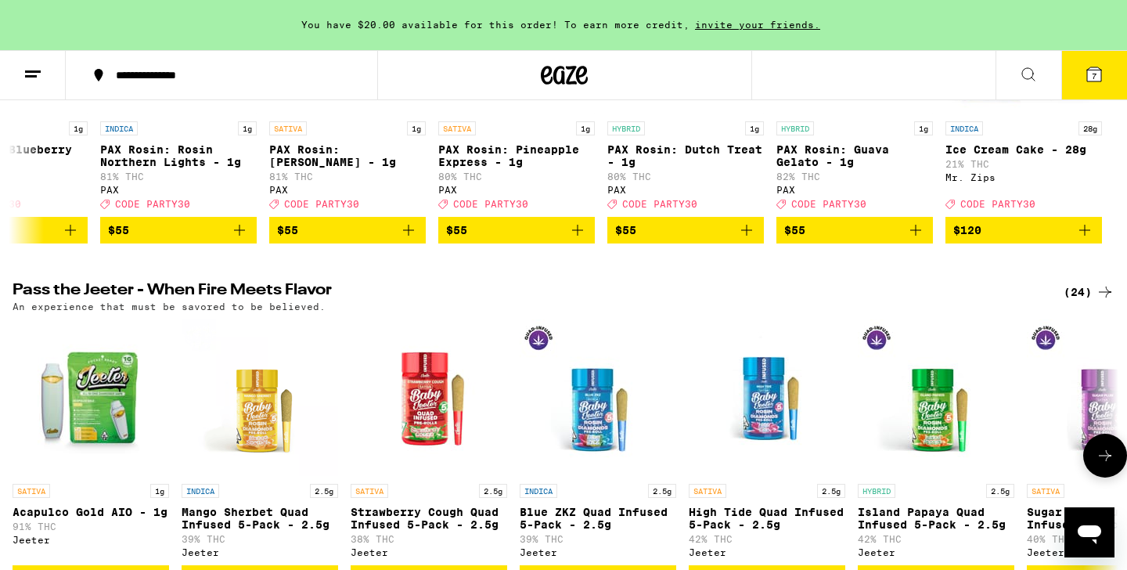
scroll to position [355, 0]
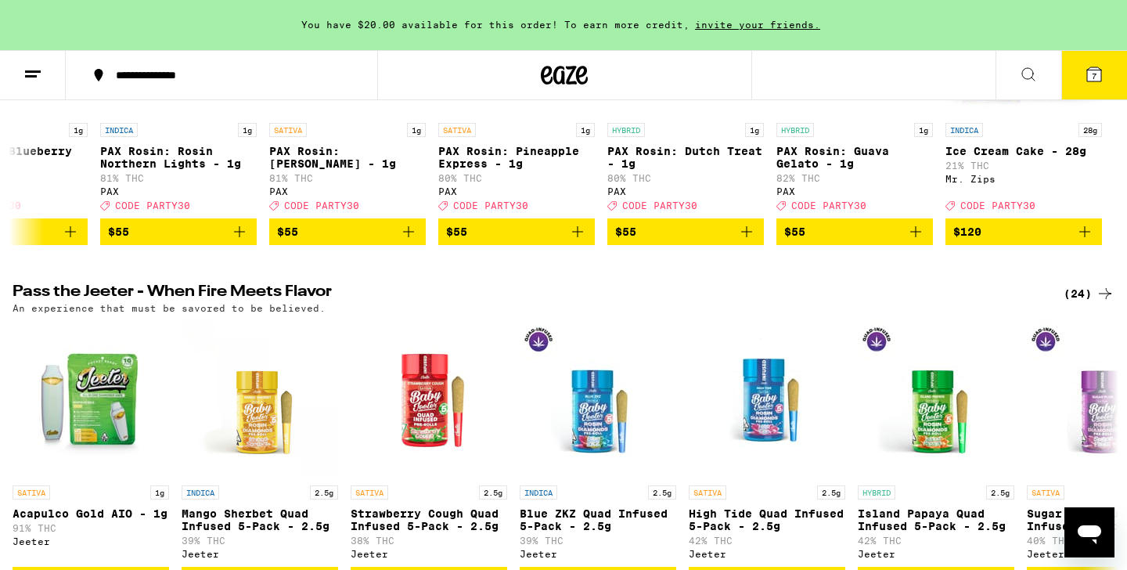
click at [1099, 70] on icon at bounding box center [1094, 74] width 14 height 14
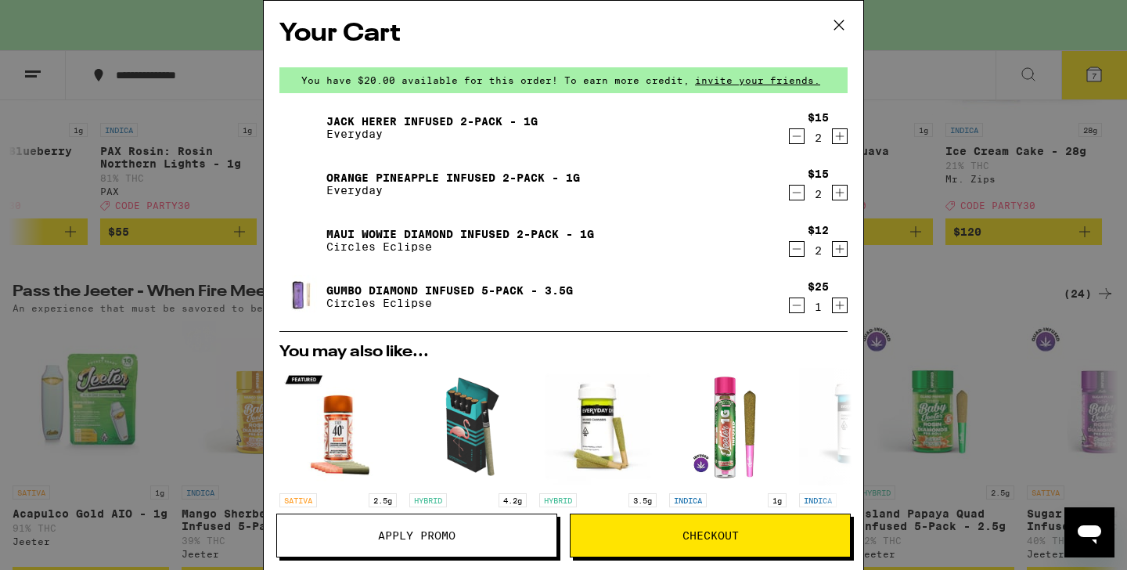
click at [479, 533] on span "Apply Promo" at bounding box center [416, 535] width 279 height 11
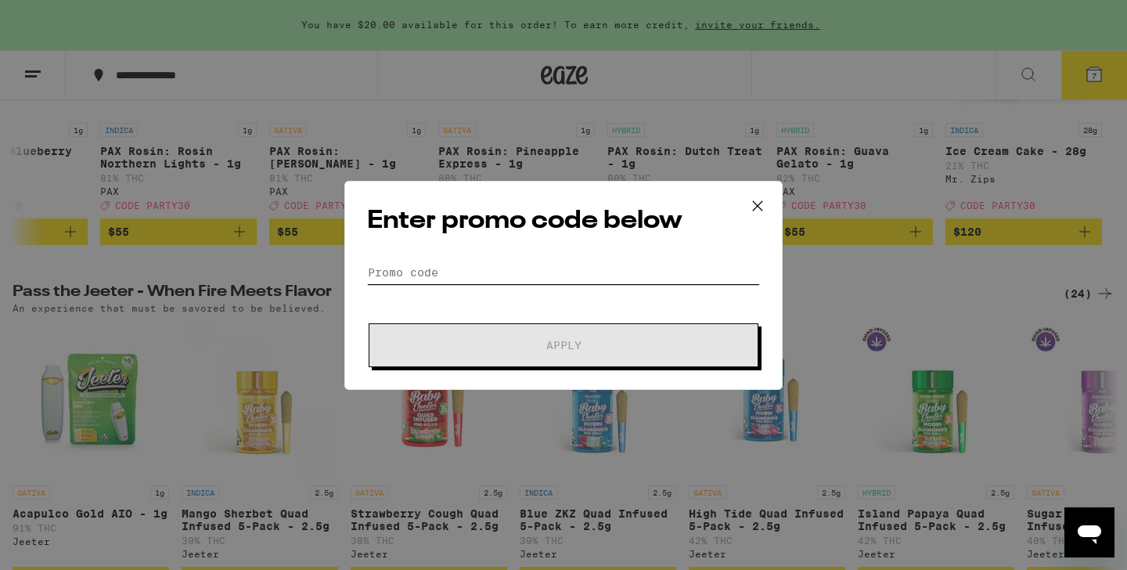
click at [446, 273] on input "Promo Code" at bounding box center [563, 272] width 393 height 23
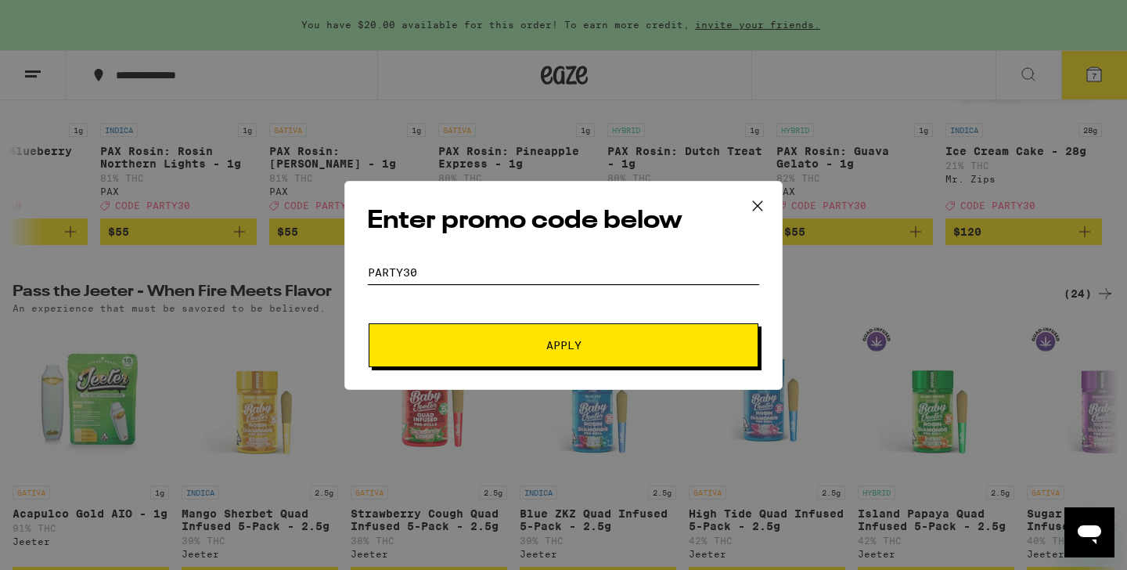
type input "party30"
click at [462, 350] on button "Apply" at bounding box center [564, 345] width 390 height 44
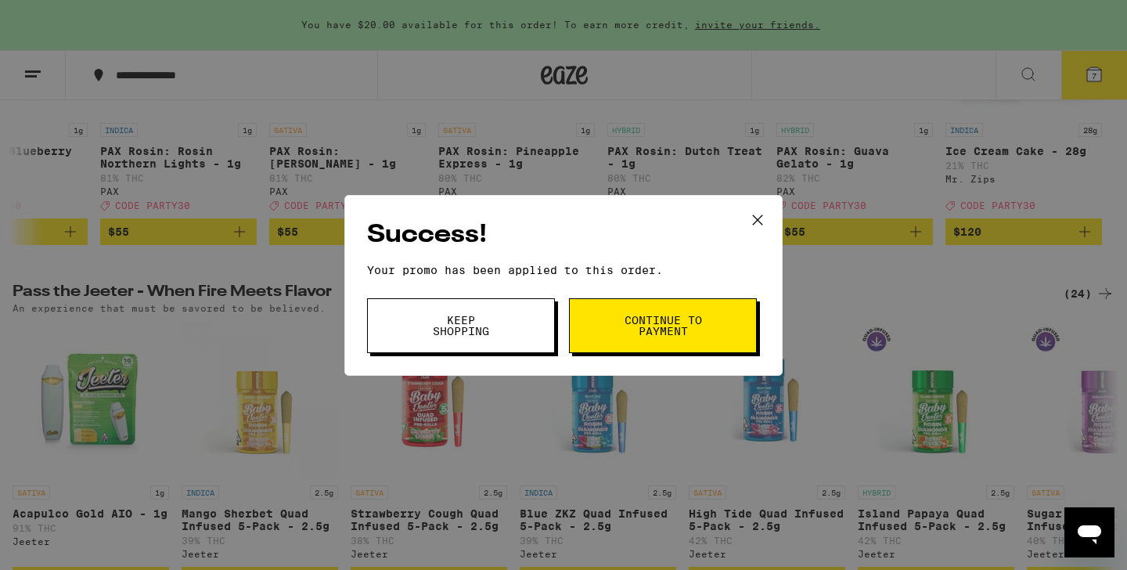
click at [467, 335] on span "Keep Shopping" at bounding box center [461, 326] width 80 height 22
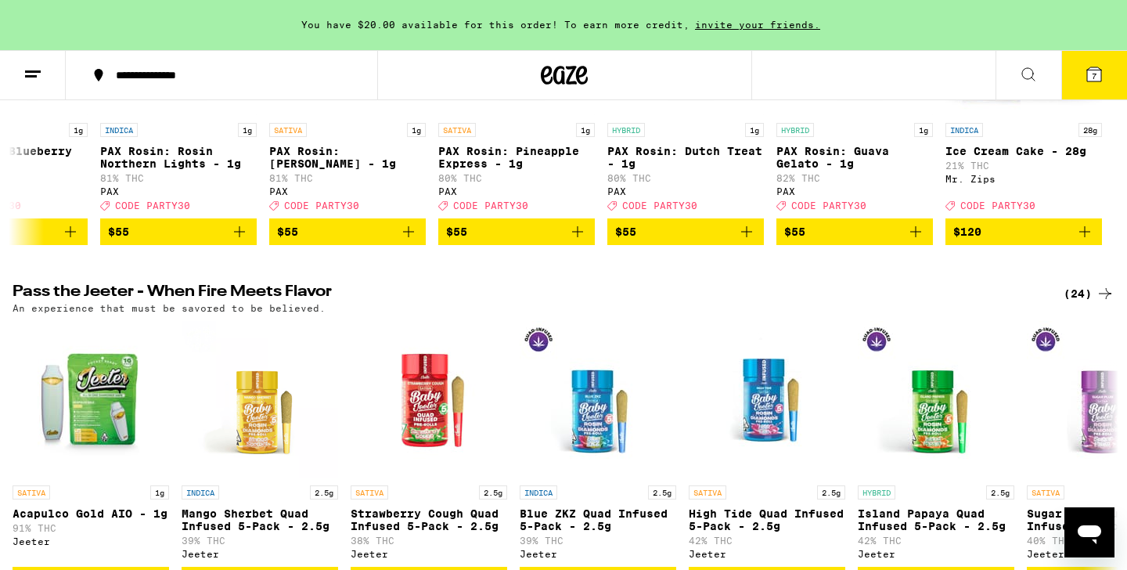
click at [1092, 71] on span "7" at bounding box center [1094, 75] width 5 height 9
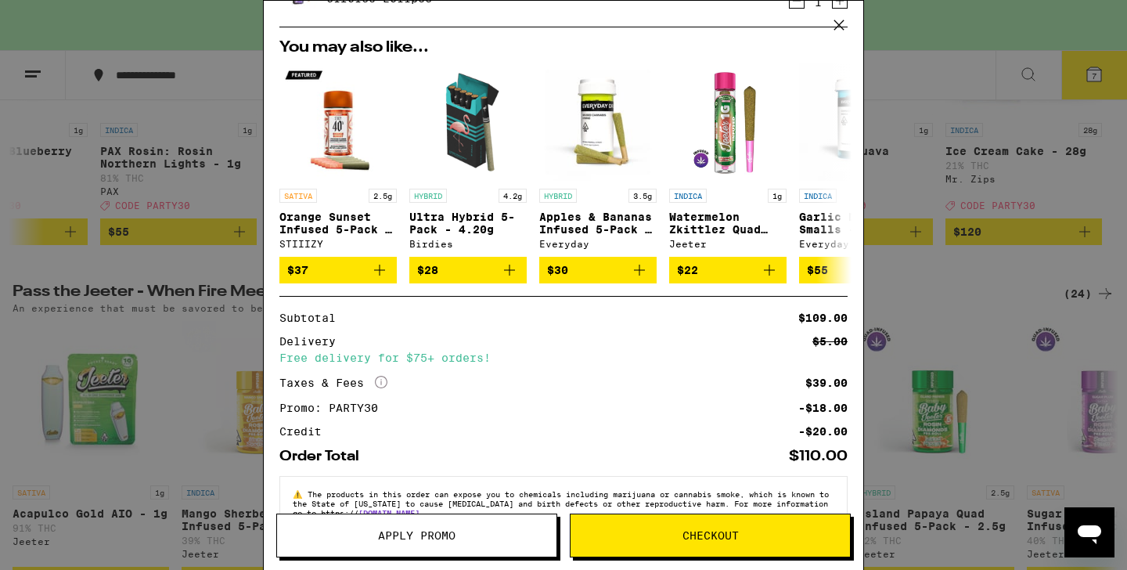
scroll to position [301, 0]
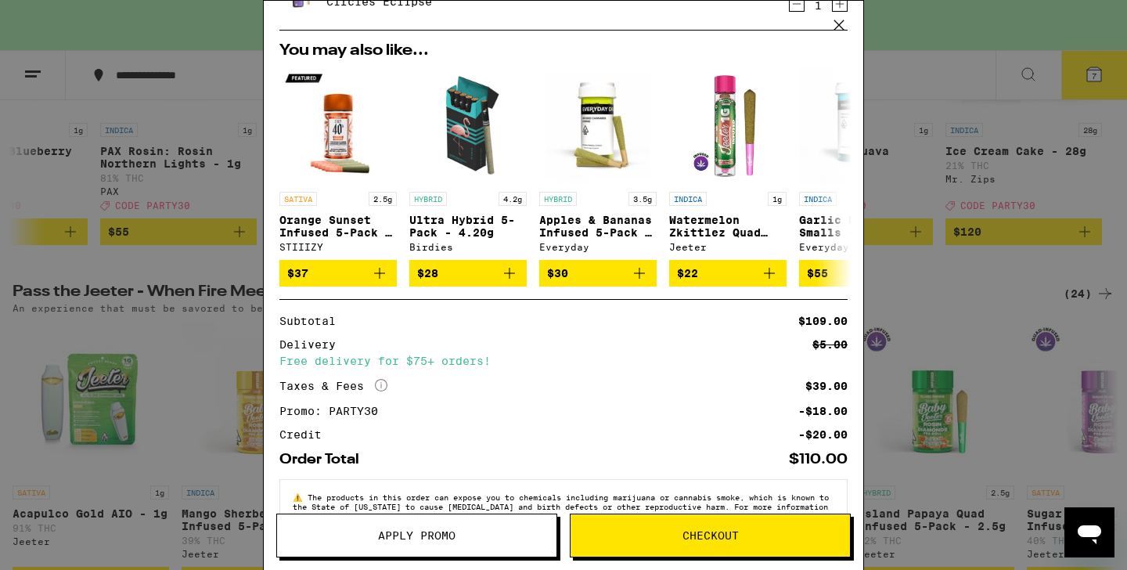
click at [737, 535] on span "Checkout" at bounding box center [711, 535] width 56 height 11
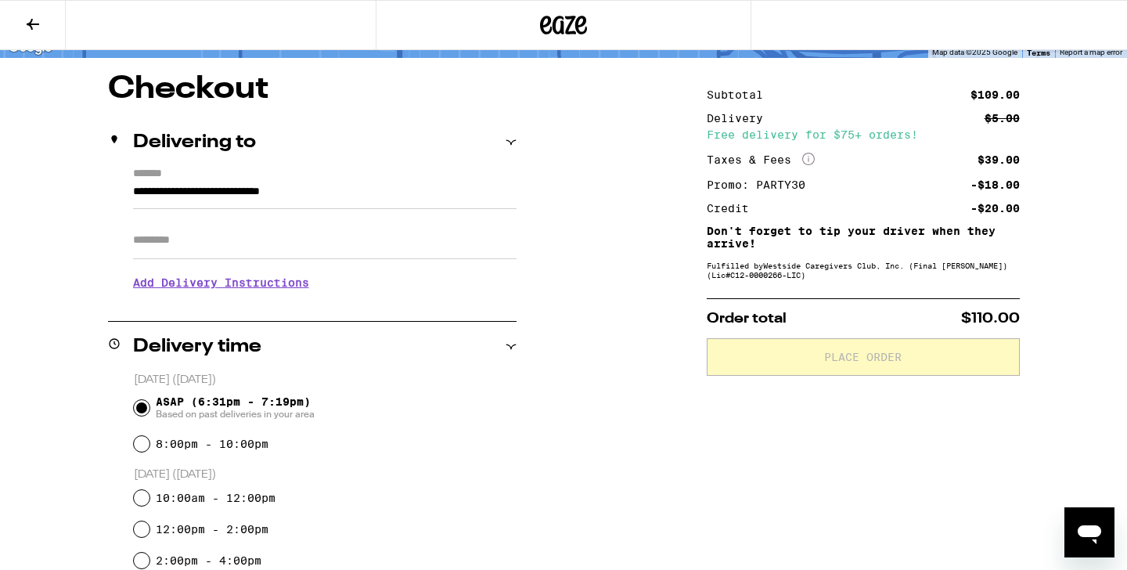
scroll to position [119, 0]
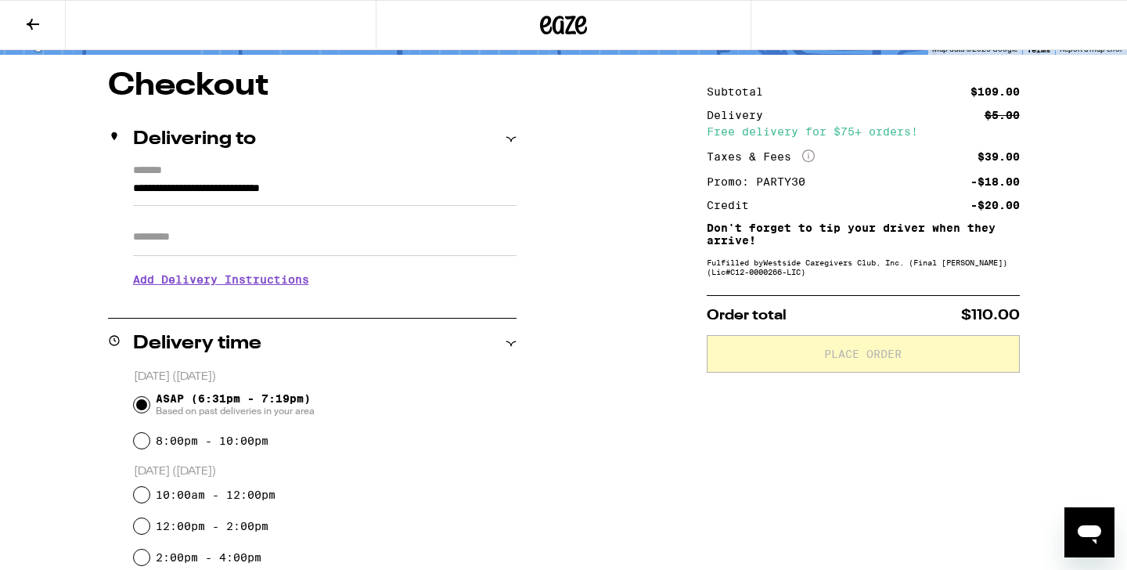
click at [261, 290] on h3 "Add Delivery Instructions" at bounding box center [325, 279] width 384 height 36
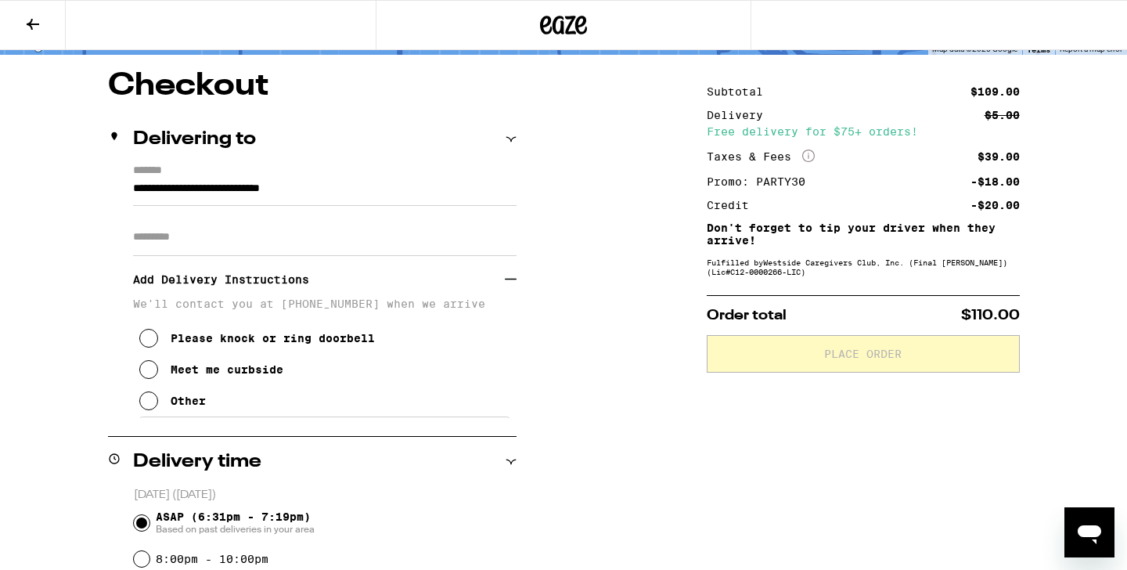
click at [238, 376] on div "Meet me curbside" at bounding box center [227, 369] width 113 height 13
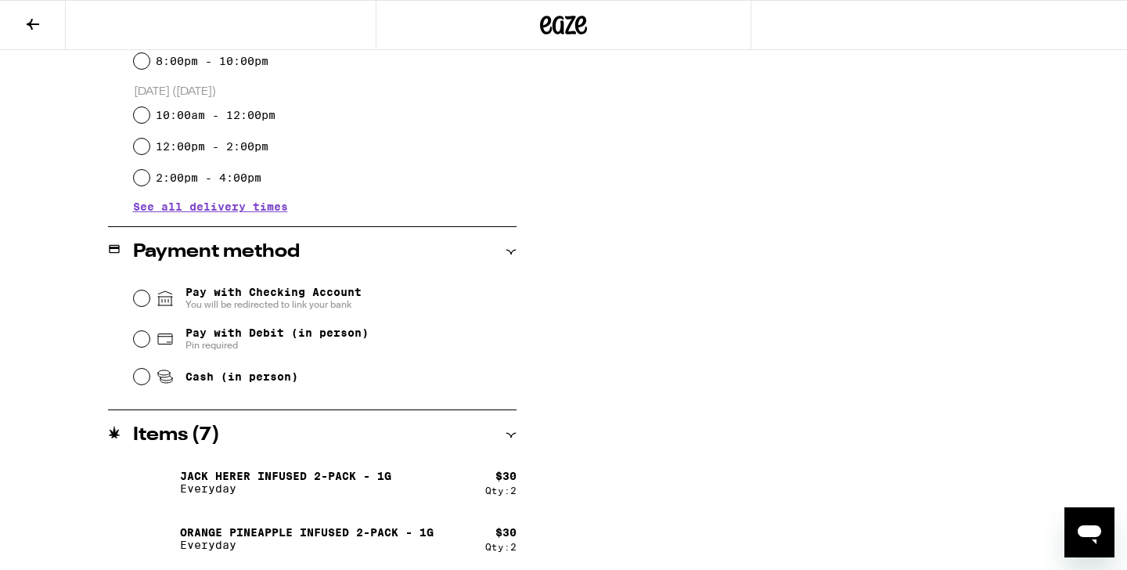
scroll to position [626, 0]
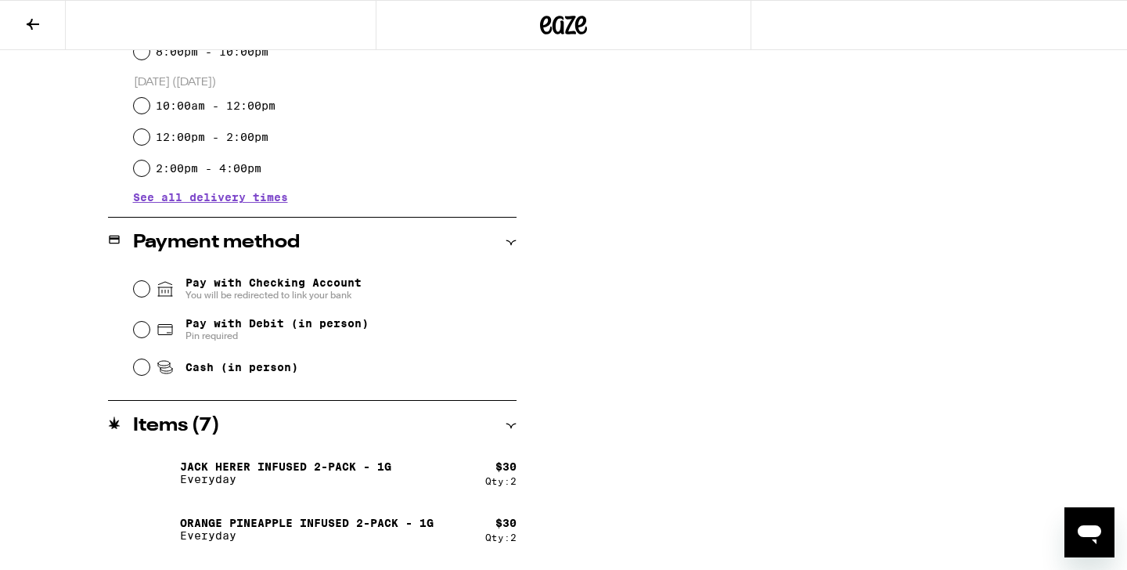
click at [334, 327] on span "Pay with Debit (in person)" at bounding box center [277, 323] width 183 height 13
click at [150, 327] on input "Pay with Debit (in person) Pin required" at bounding box center [142, 330] width 16 height 16
radio input "true"
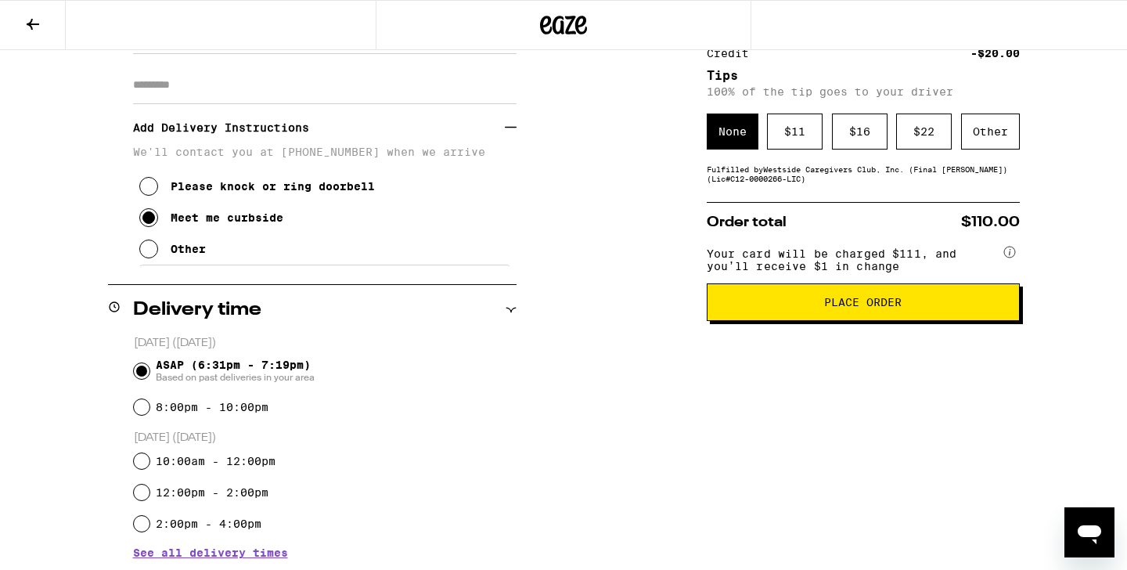
scroll to position [262, 0]
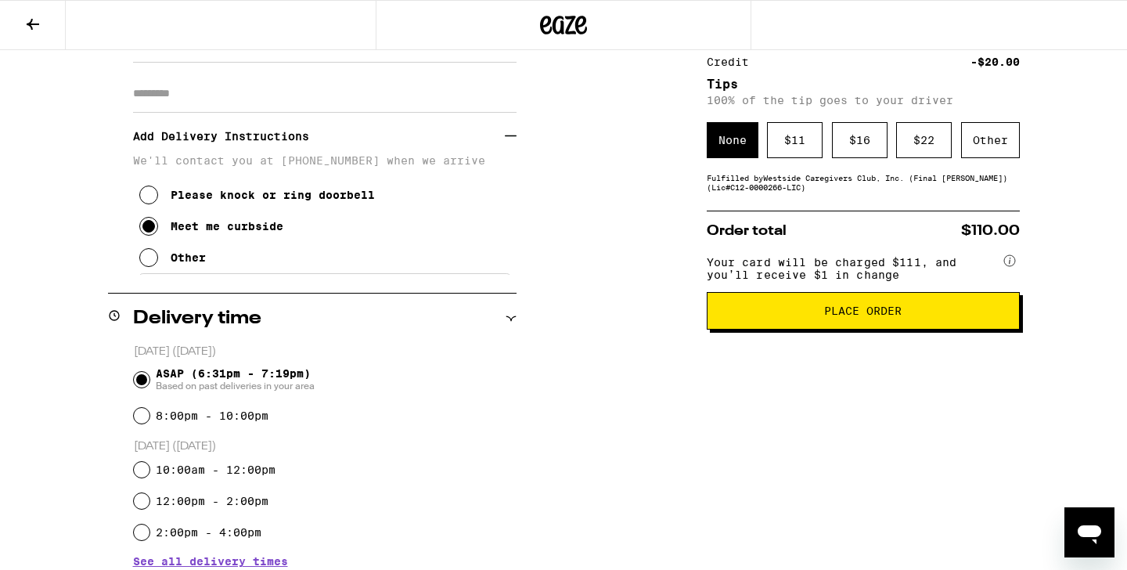
click at [887, 316] on span "Place Order" at bounding box center [862, 310] width 77 height 11
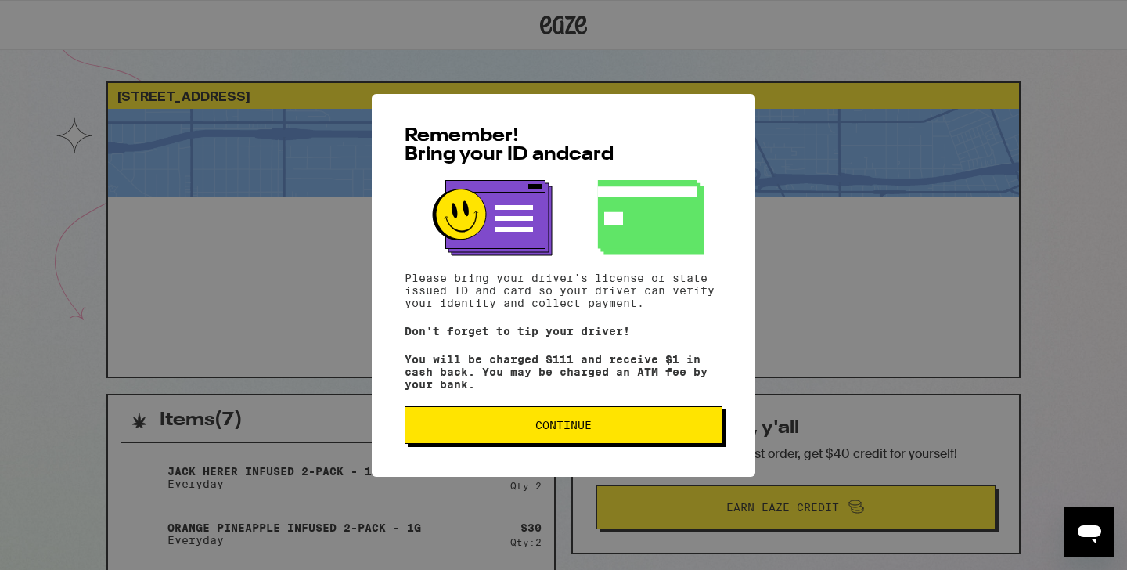
click at [546, 424] on span "Continue" at bounding box center [563, 425] width 56 height 11
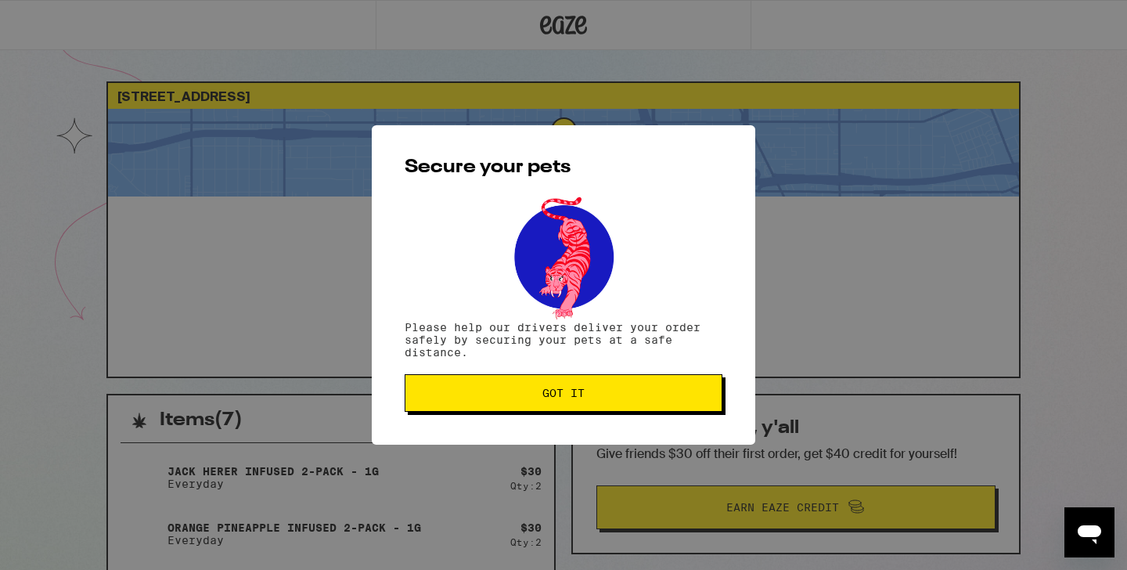
click at [543, 398] on span "Got it" at bounding box center [563, 392] width 42 height 11
